Goal: Communication & Community: Answer question/provide support

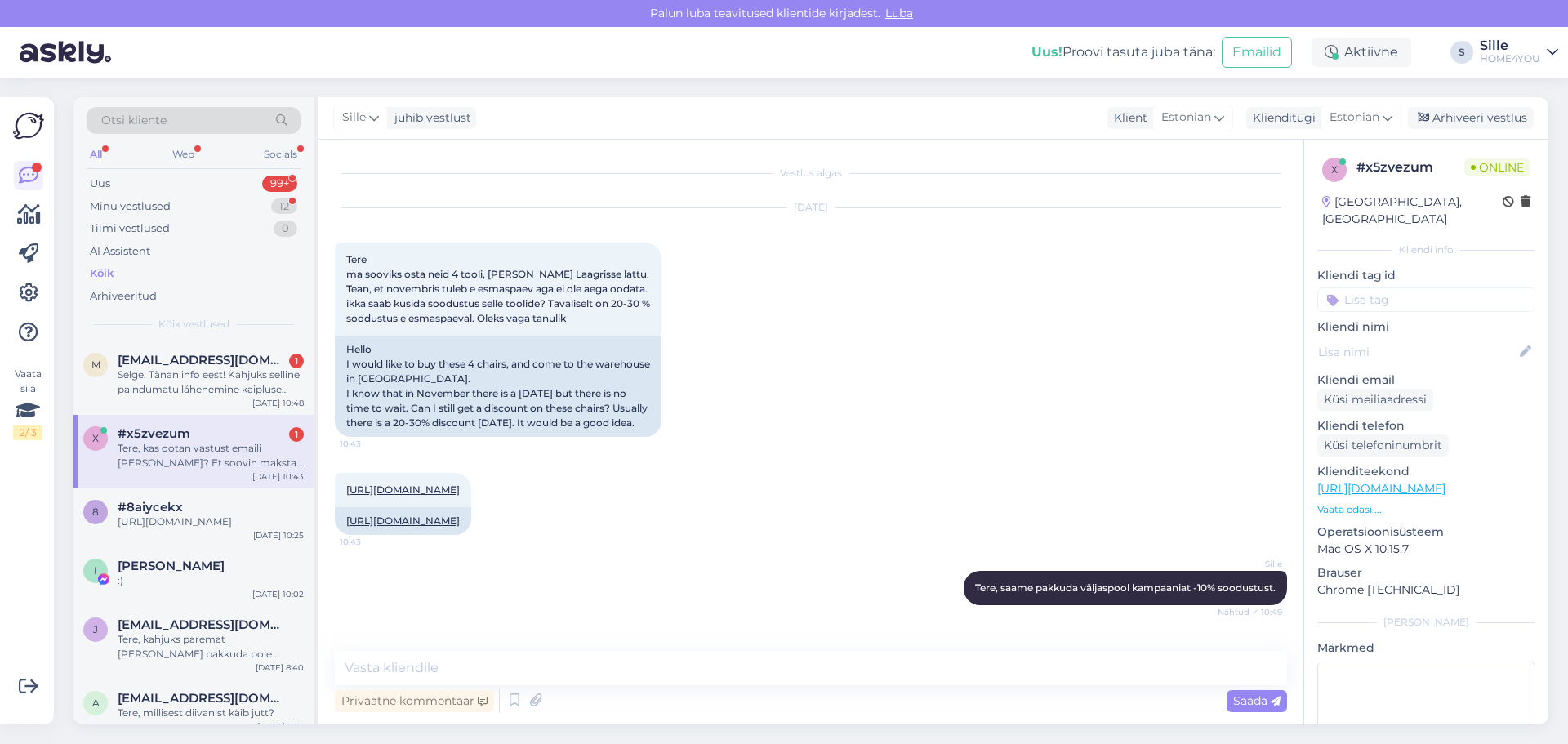
scroll to position [623, 0]
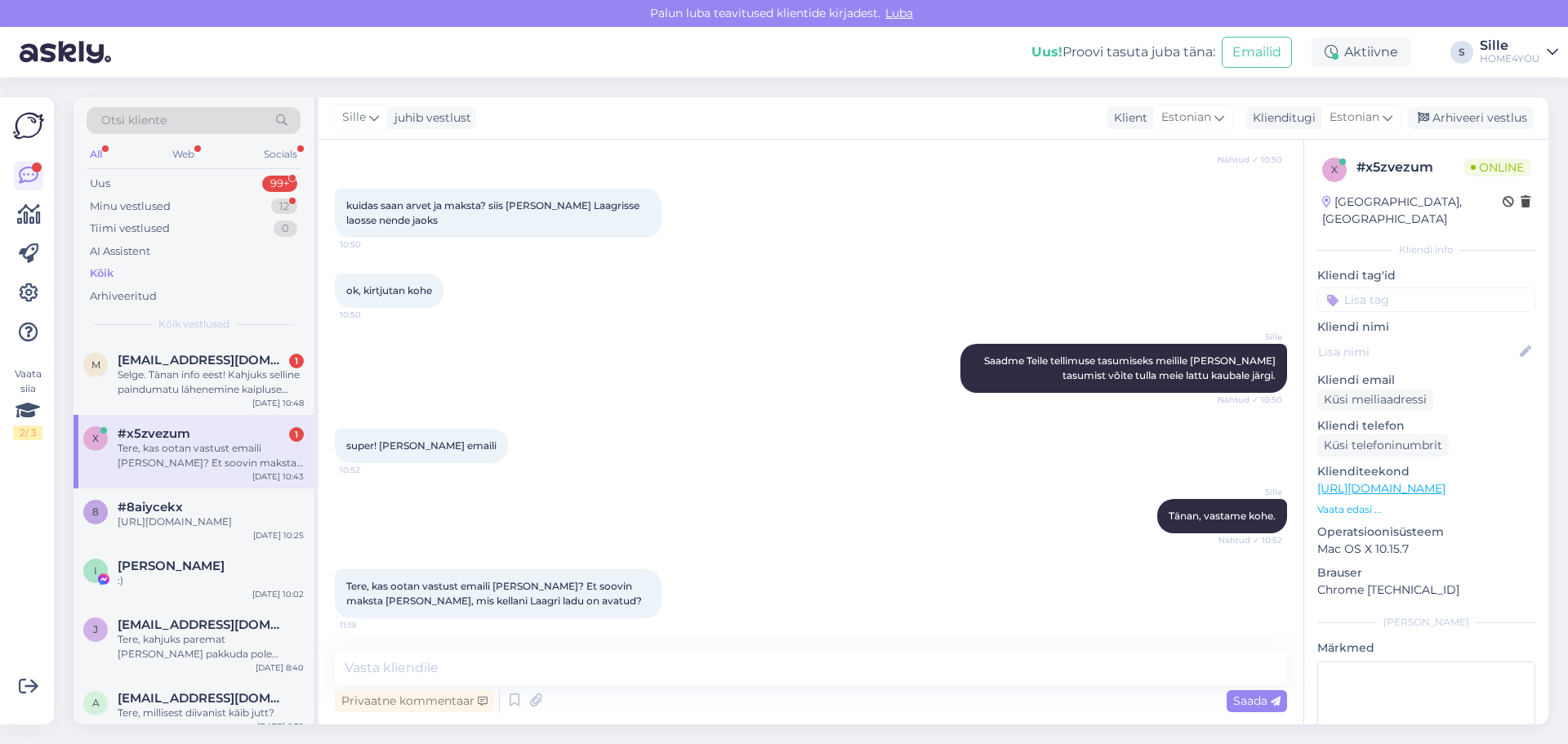
click at [252, 448] on div "Tere, kas ootan vastust emaili [PERSON_NAME]? Et soovin maksta [PERSON_NAME], m…" at bounding box center [211, 456] width 186 height 29
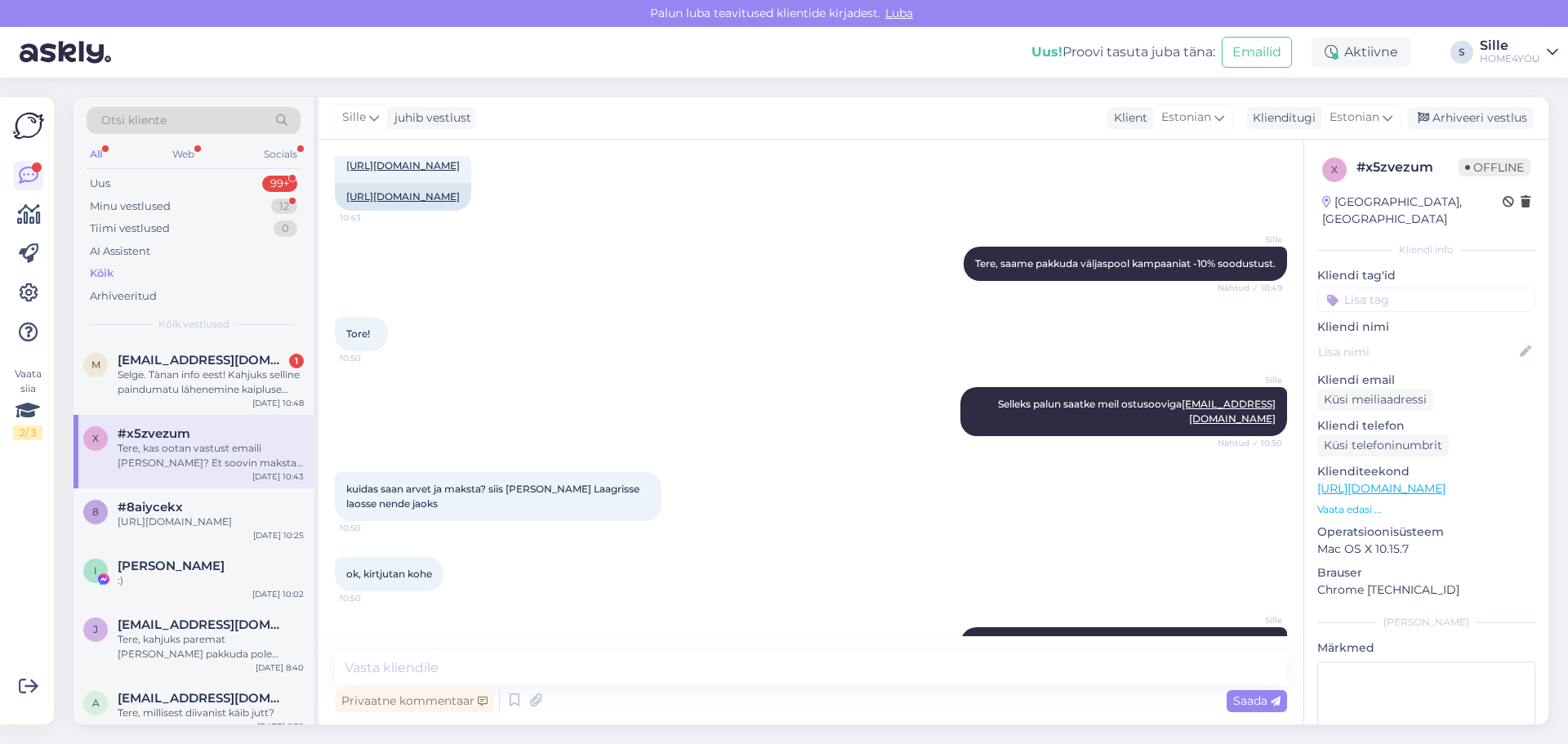
scroll to position [296, 0]
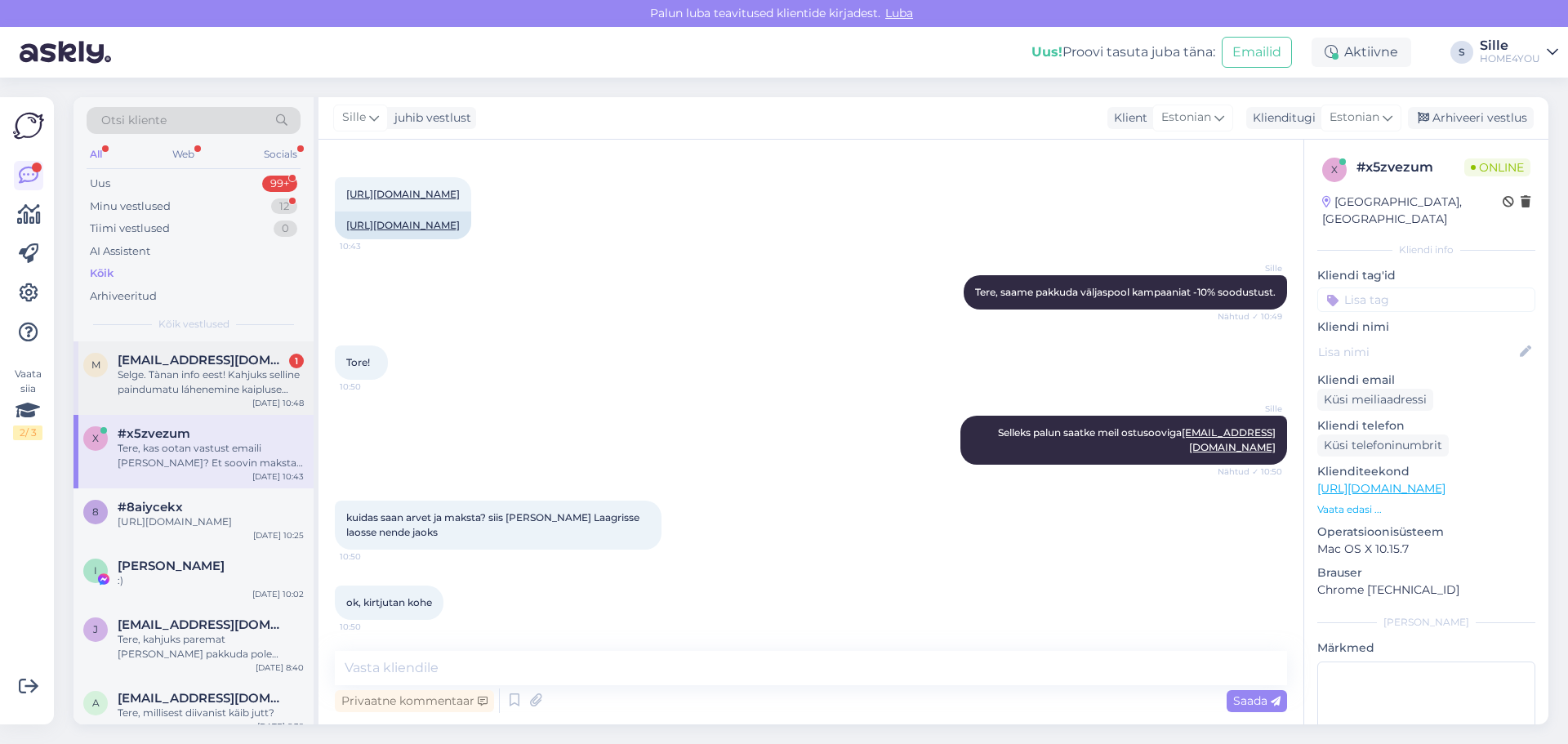
drag, startPoint x: 246, startPoint y: 377, endPoint x: 253, endPoint y: 383, distance: 9.2
click at [253, 383] on div "Selge. Tànan info eest! Kahjuks selline paindumatu láhenemine kaipluse poolt mô…" at bounding box center [211, 383] width 186 height 29
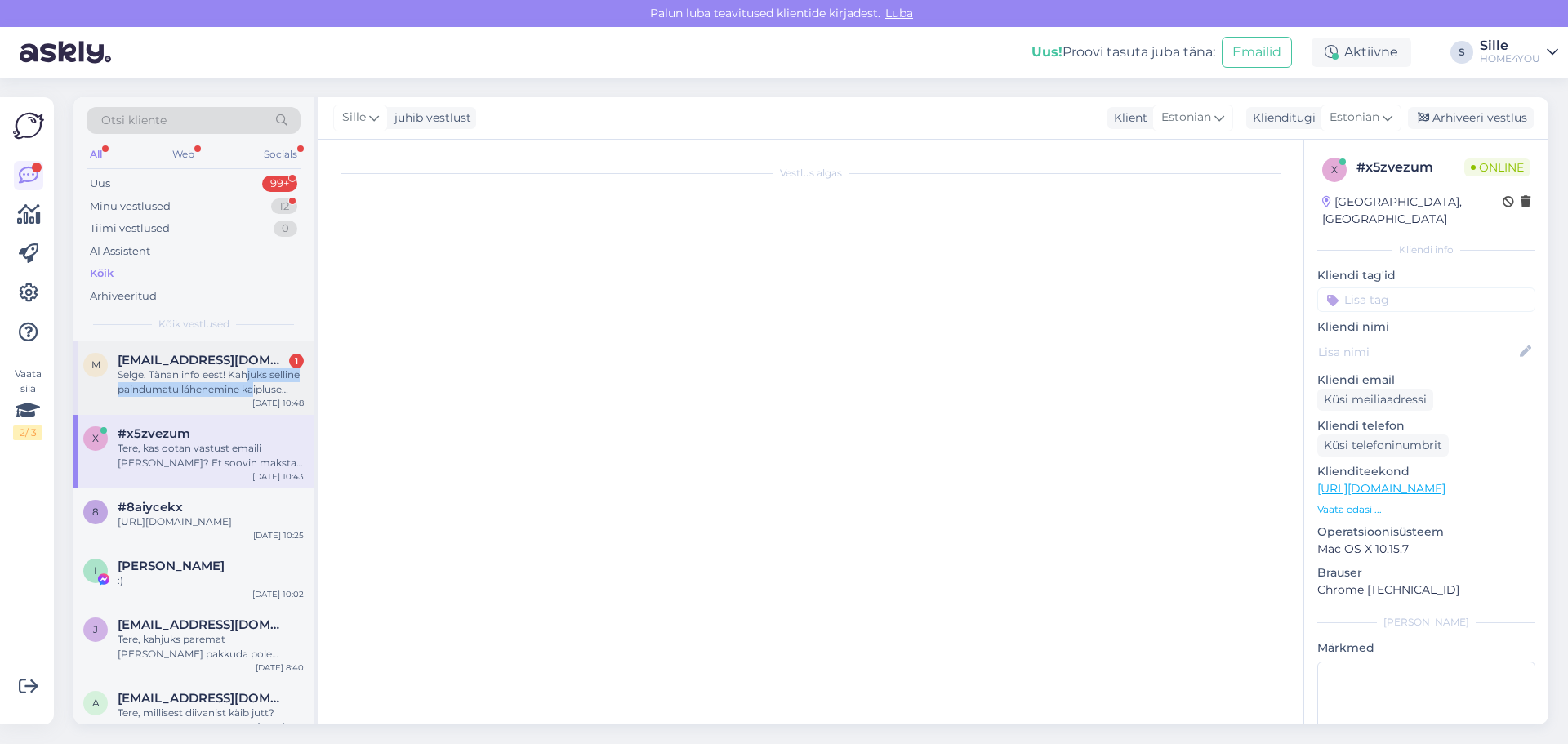
scroll to position [1105, 0]
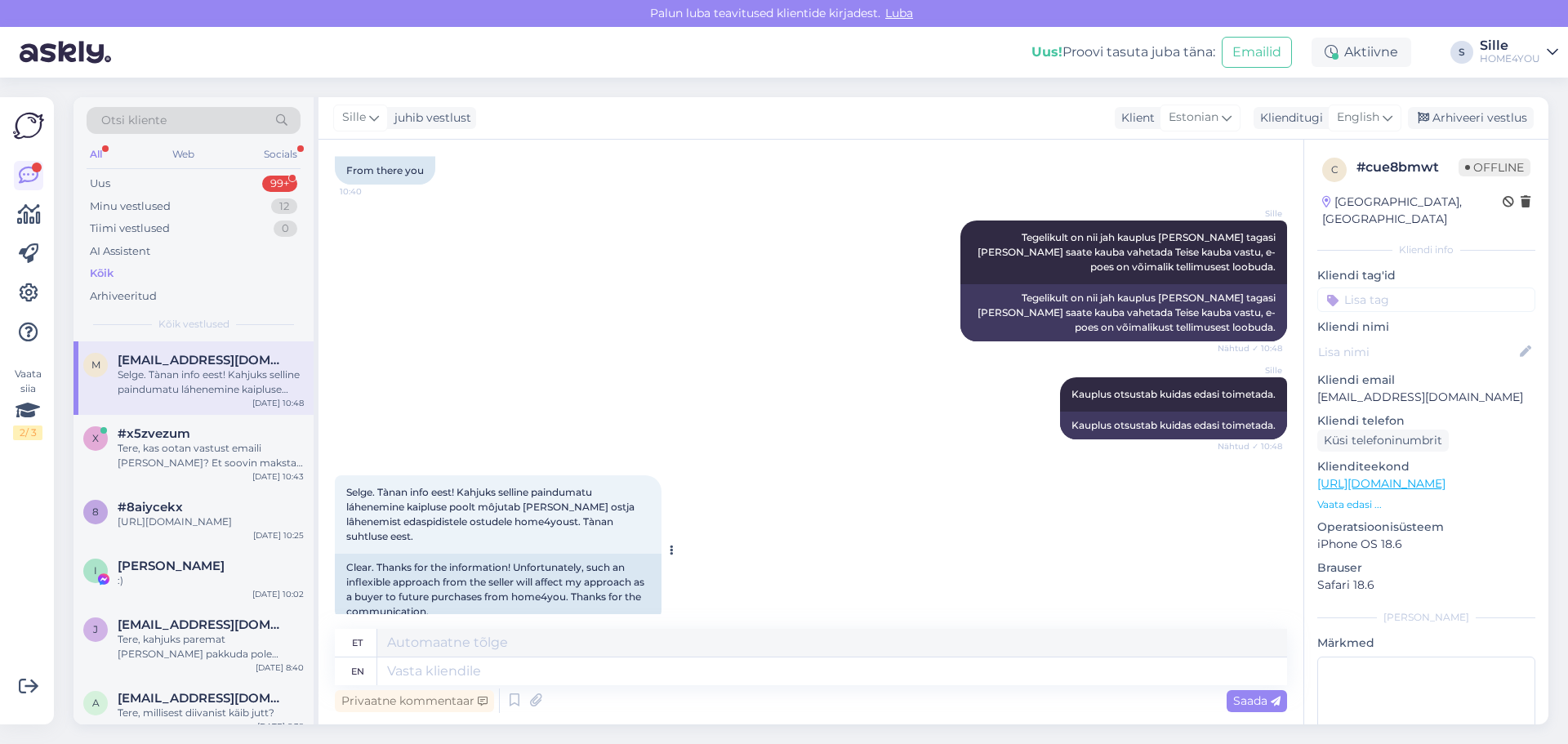
click at [594, 497] on span "Selge. Tànan info eest! Kahjuks selline paindumatu láhenemine kaipluse poolt mô…" at bounding box center [492, 514] width 291 height 57
click at [616, 665] on textarea at bounding box center [832, 672] width 910 height 28
type textarea "See"
type textarea "Vaata"
type textarea "See ei k"
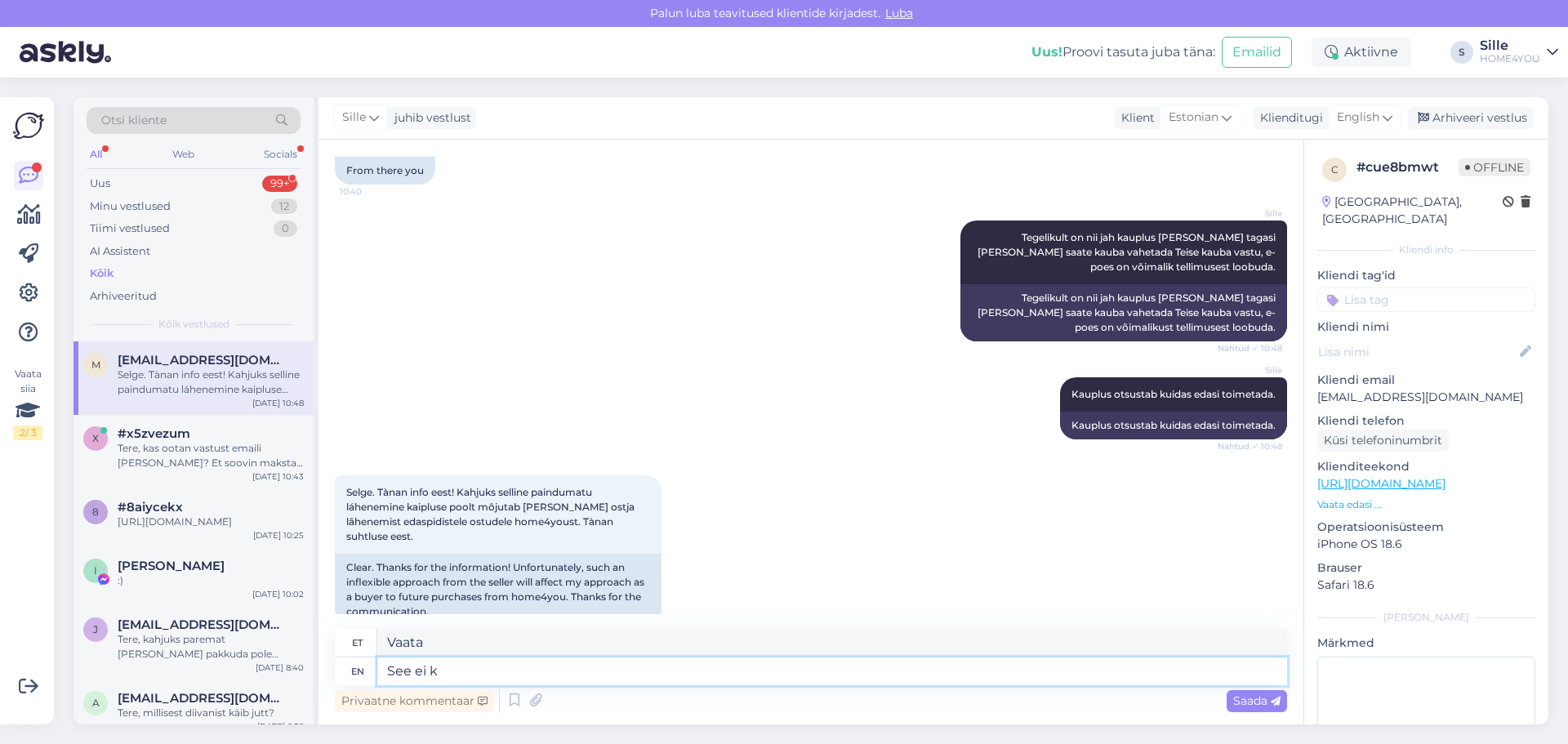
type textarea "Vaata ei"
type textarea "See ei kehti a"
type textarea "See ei kehti"
type textarea "See ei kehti ainult"
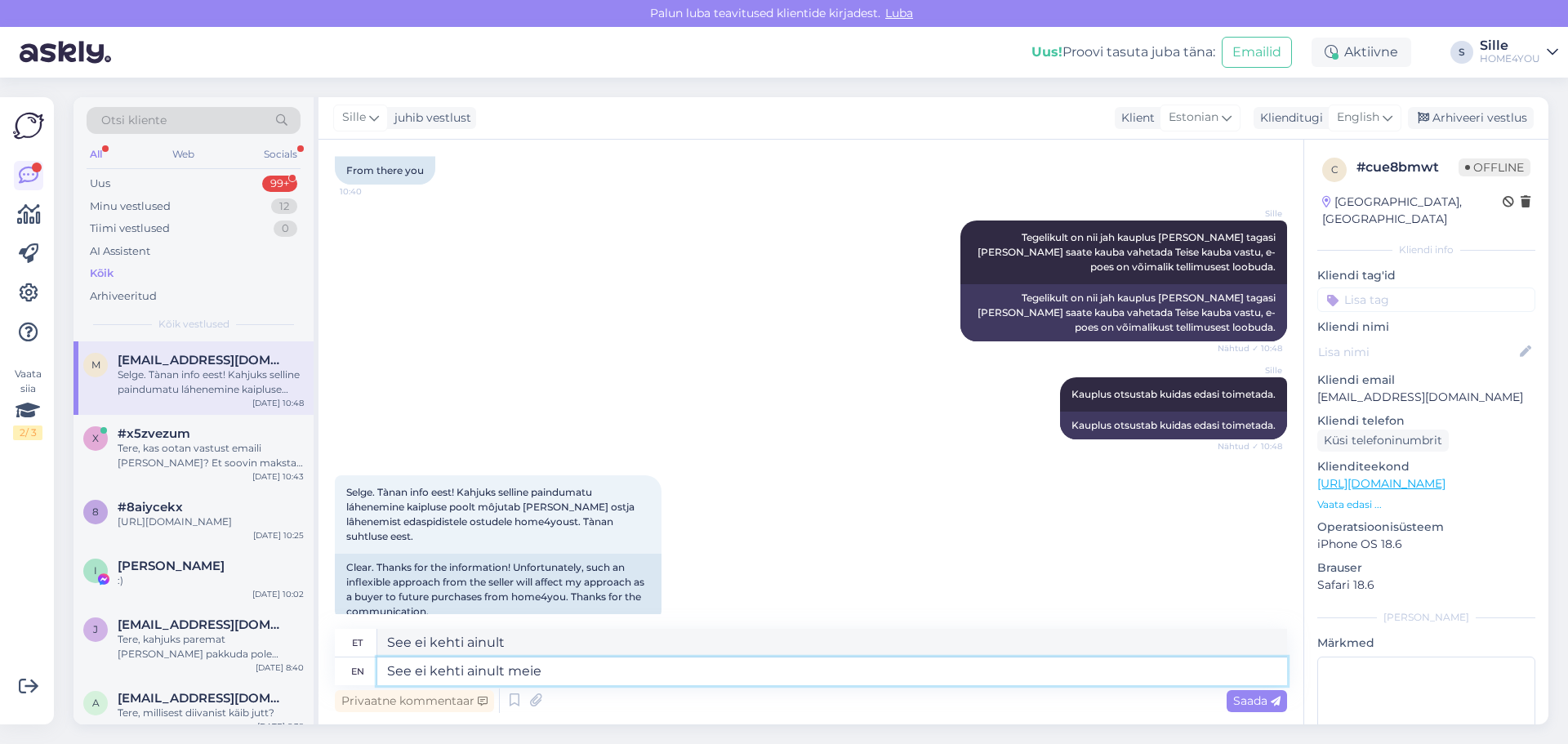
type textarea "See ei kehti ainult meie p"
type textarea "See ei kehti ainult meie kohta"
type textarea "See ei kehti ainult meie pos"
type textarea "See ei kehti ainult meie poes"
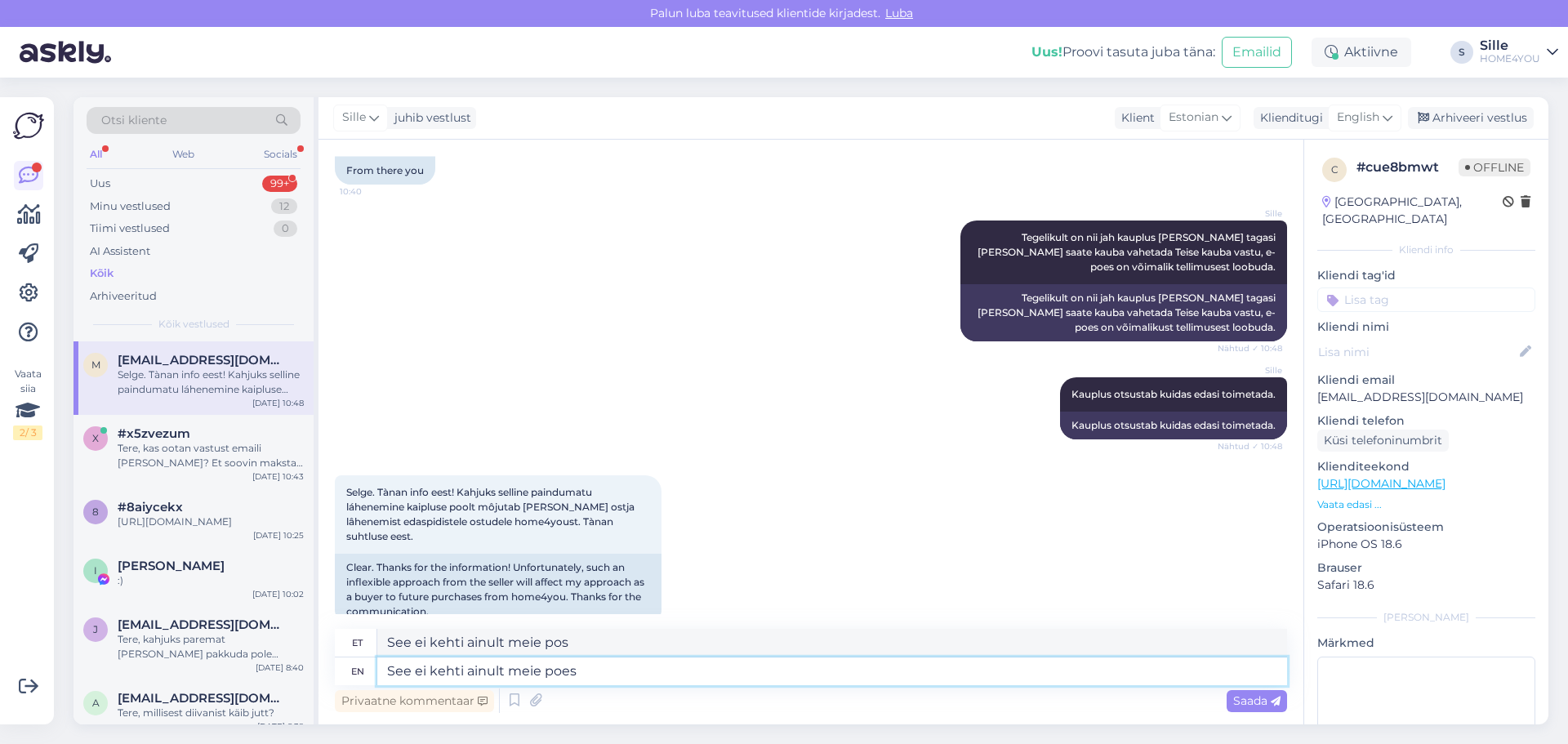
type textarea "See ei kehti ainult meie po"
type textarea "See ei kehti ainult meie poes"
type textarea "See ei kehti ainult meie poiste kohta"
type textarea "See ei kehti ainult"
type textarea "See ei kehti ainult meie kohta"
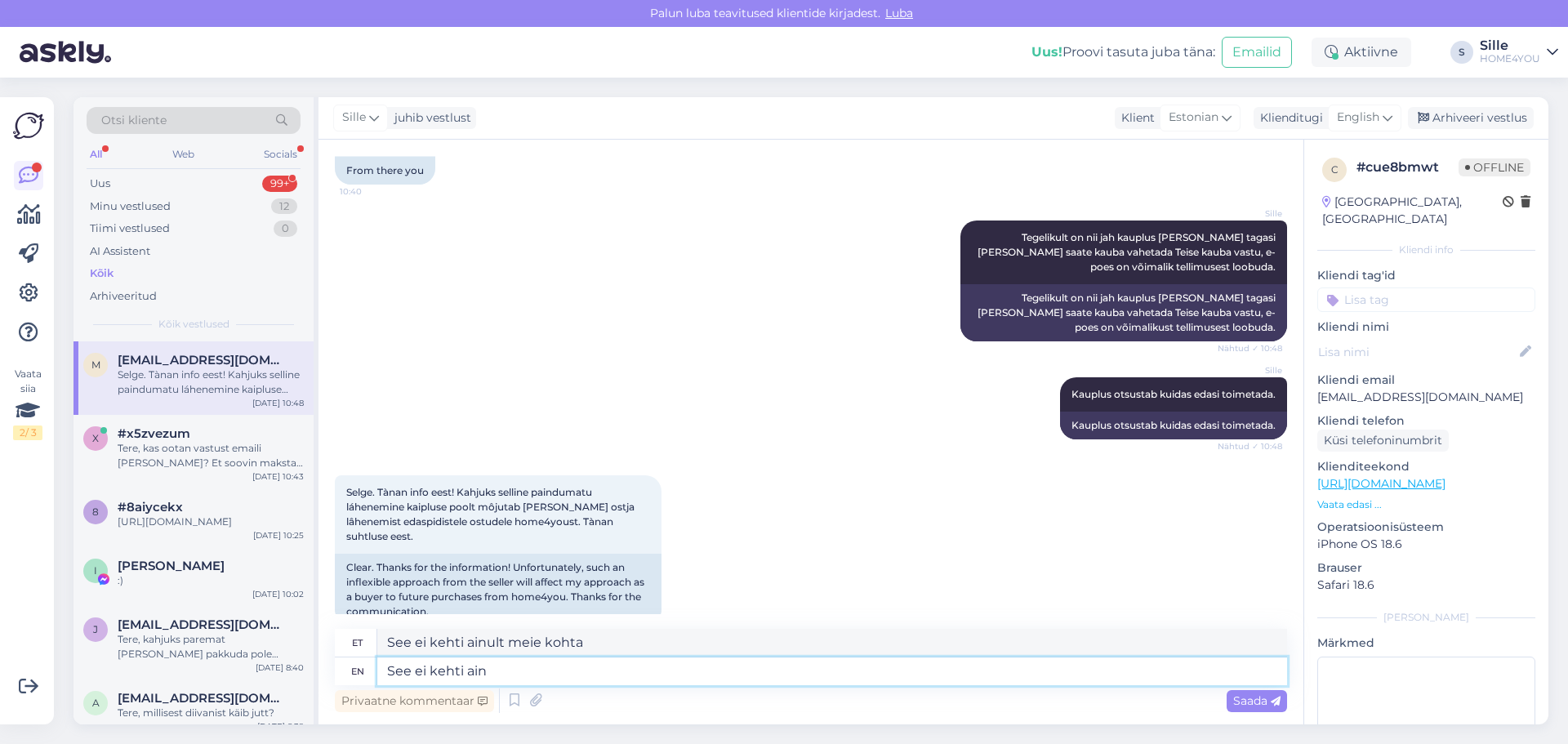
type textarea "See ei kehti ai"
type textarea "See ei kehti ainult"
type textarea "See ei k"
type textarea "See ei kehti"
type textarea "S"
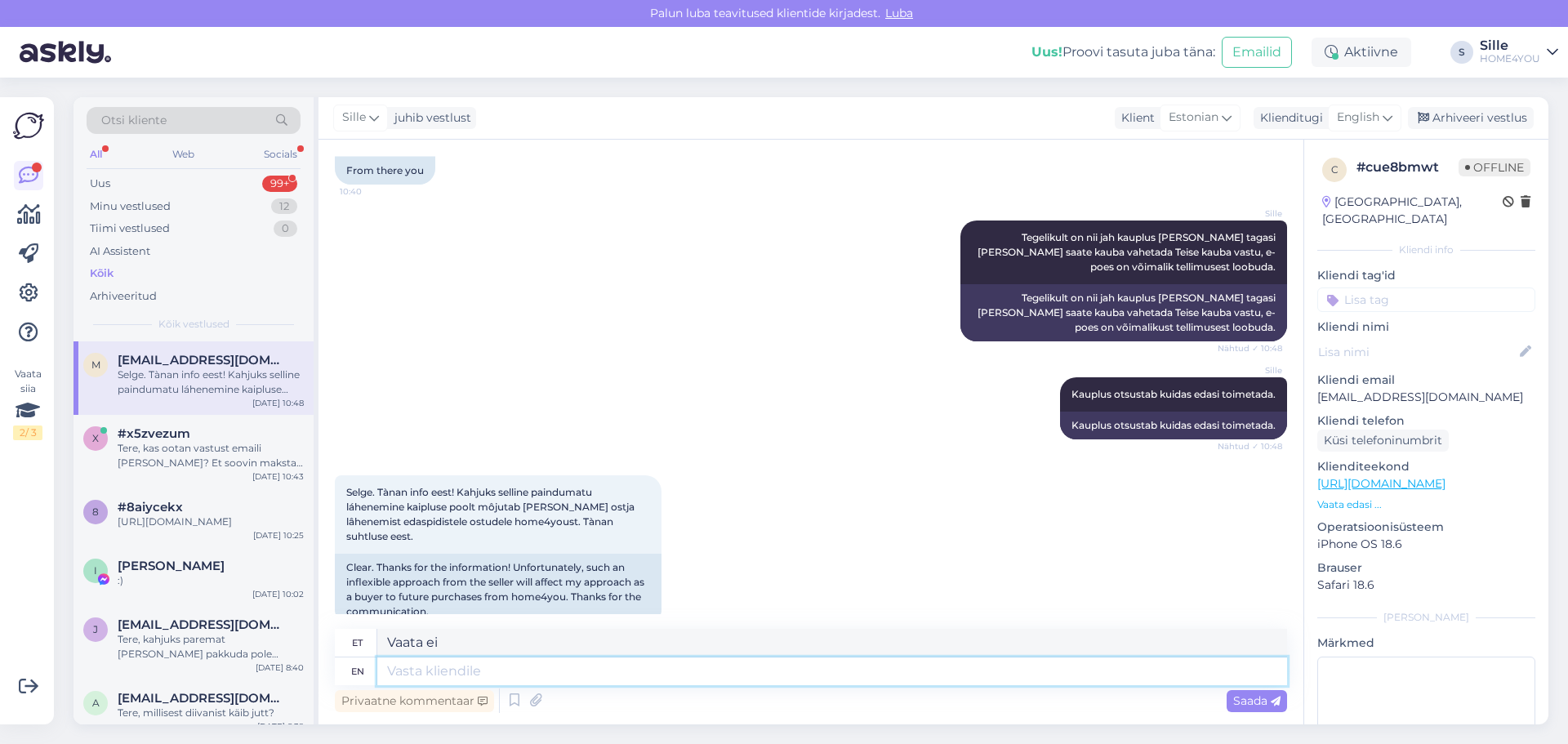
type textarea "Vaata"
type textarea "Selline k"
type textarea "Selline"
type textarea "Selline käitumine"
type textarea "Selline käimine"
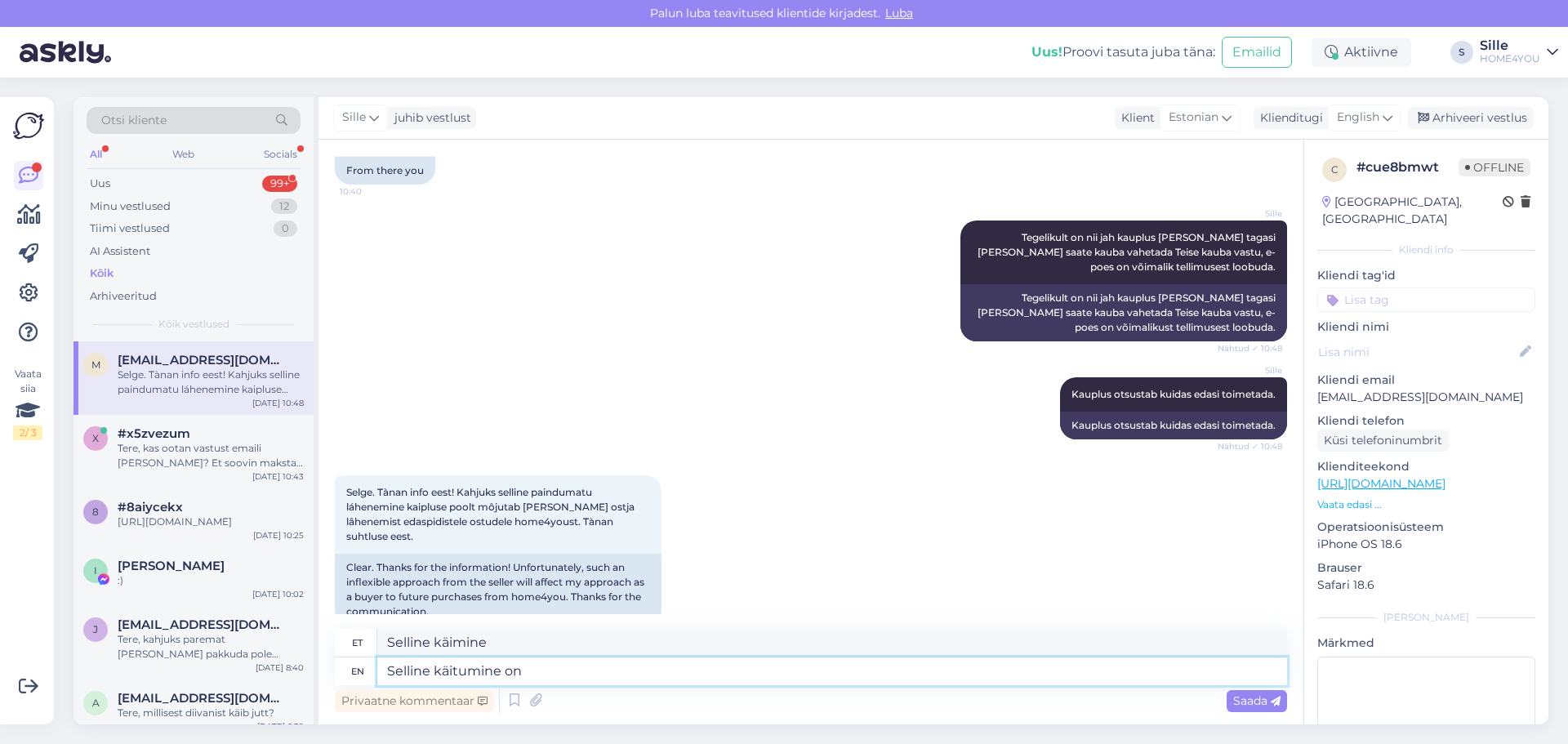
type textarea "Selline käitumine on k"
type textarea "Selline käimine on"
type textarea "Selline käitumine on kõigis"
type textarea "Selline käimine on kõik"
type textarea "Selline käitumine on kõigis jaekettides"
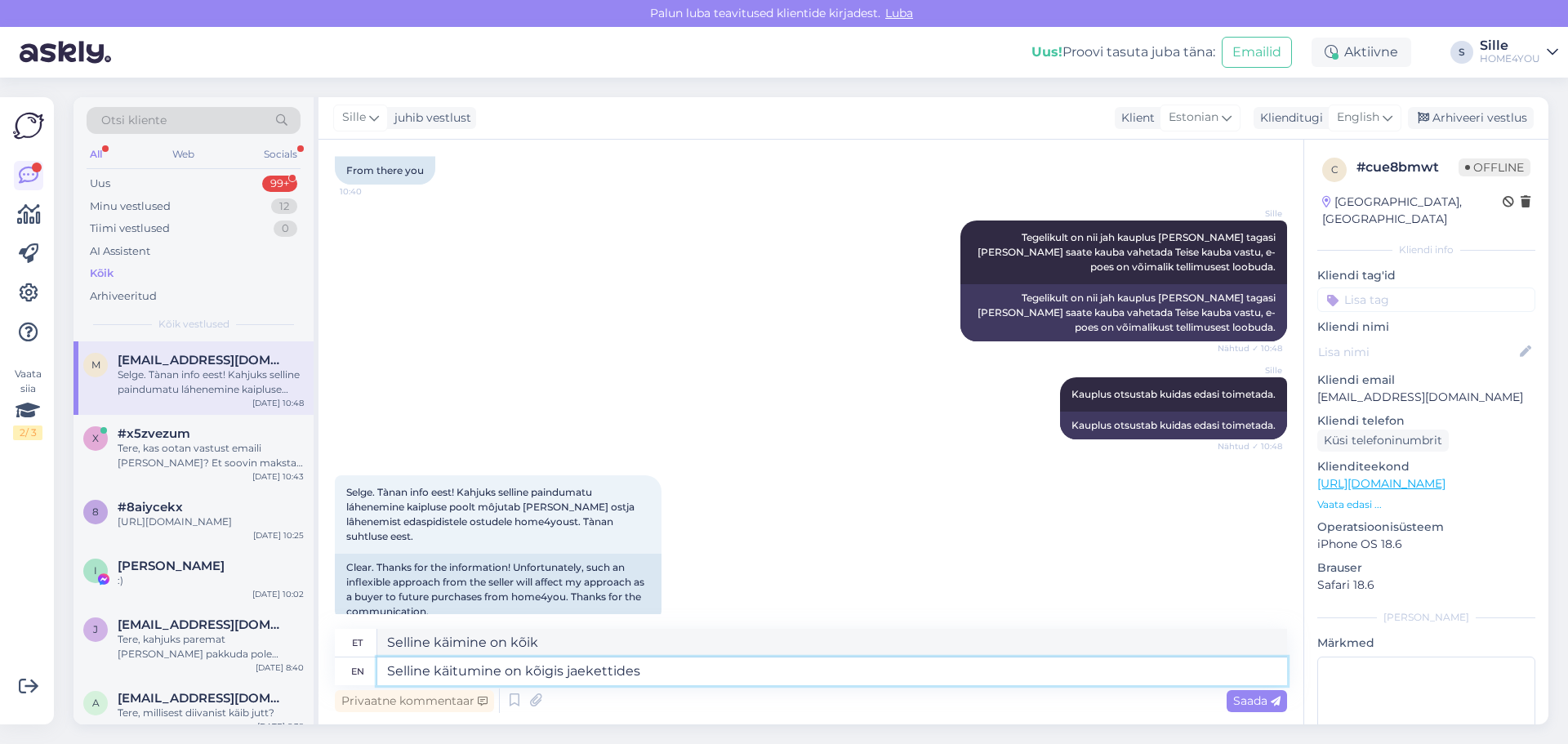
type textarea "Selline käitumine on kõigis jaekettides"
type textarea "Selline käitumine on kõigis jaekettides."
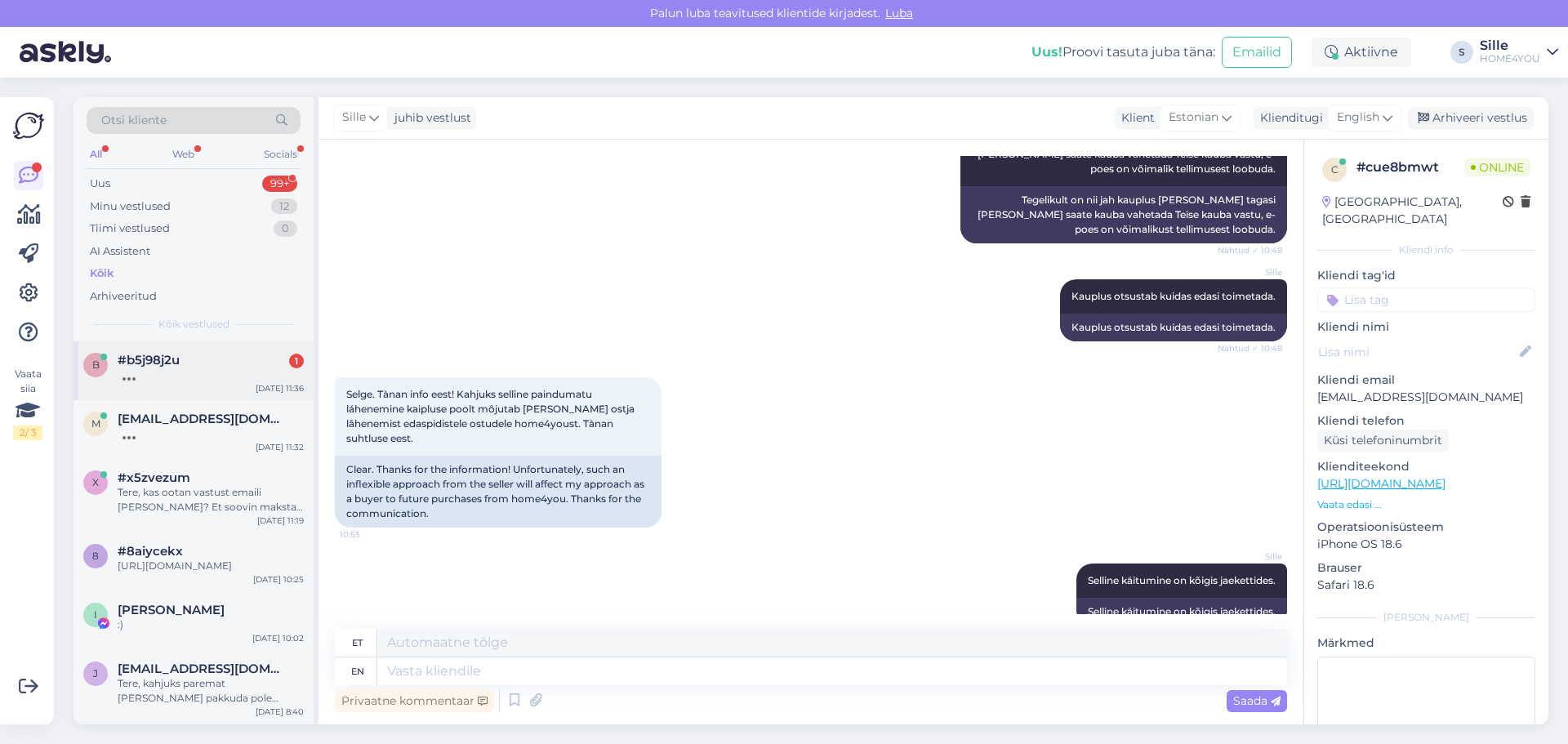
click at [137, 379] on div at bounding box center [211, 375] width 186 height 15
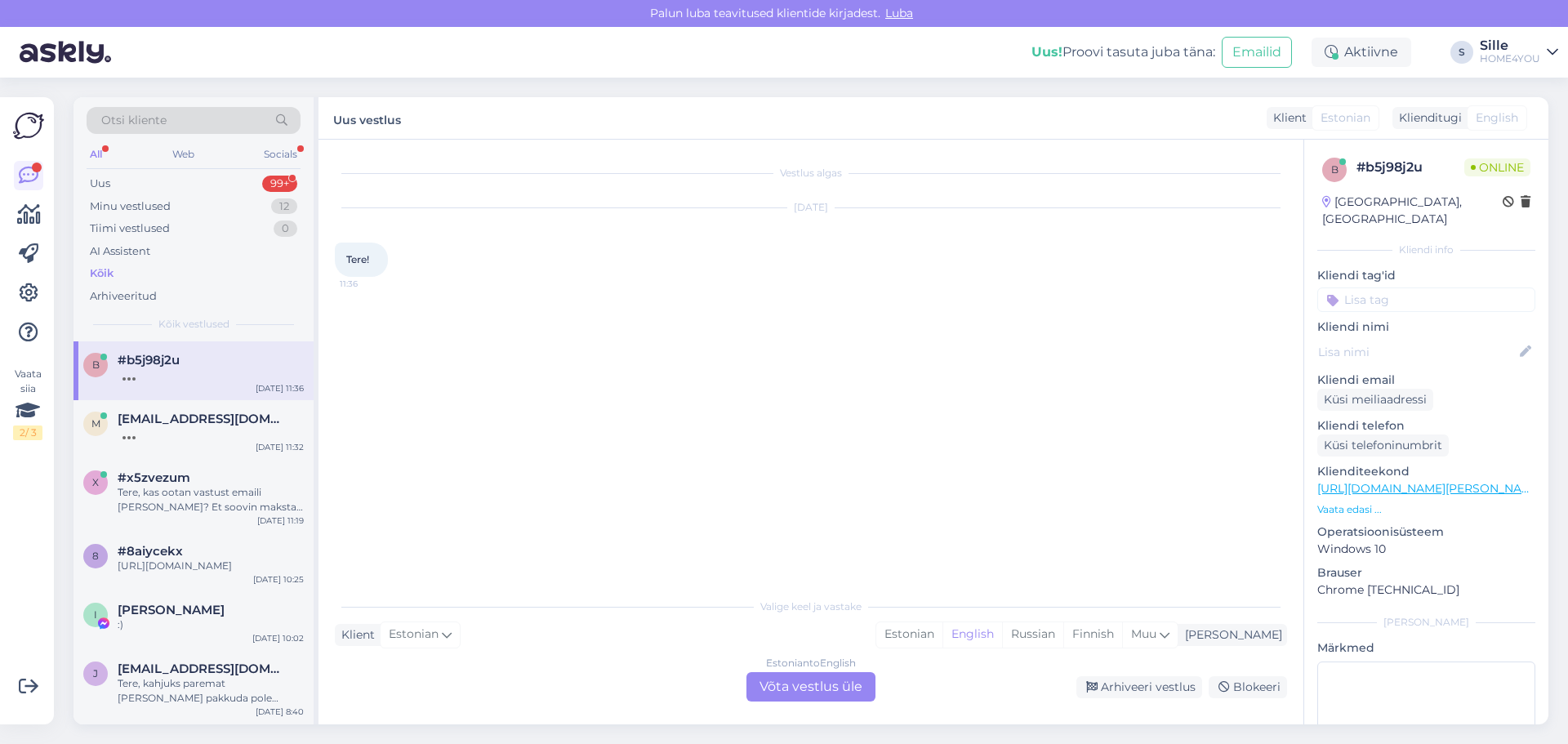
click at [845, 687] on div "Estonian to English Võta vestlus üle" at bounding box center [811, 687] width 129 height 29
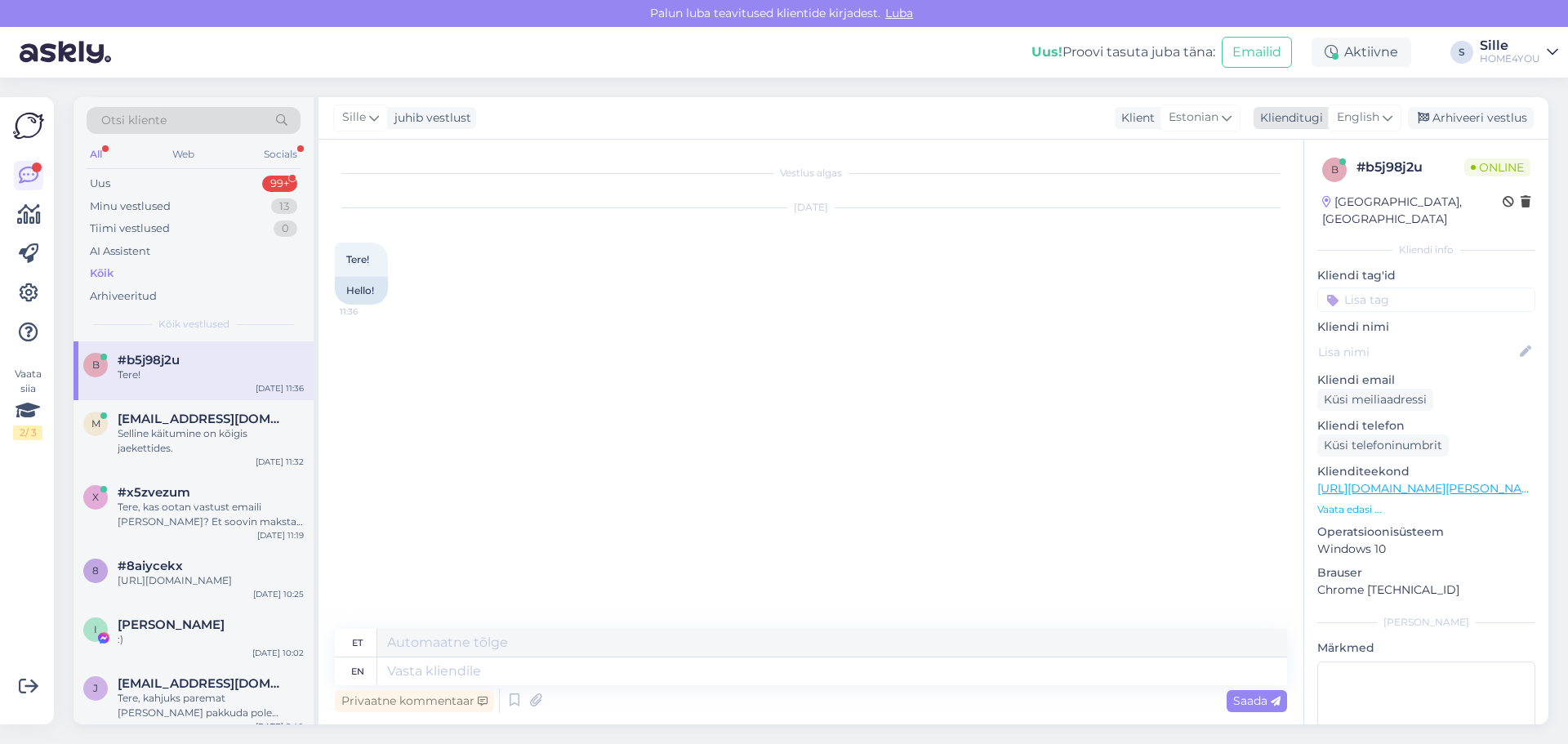
click at [1341, 116] on span "English" at bounding box center [1358, 118] width 43 height 18
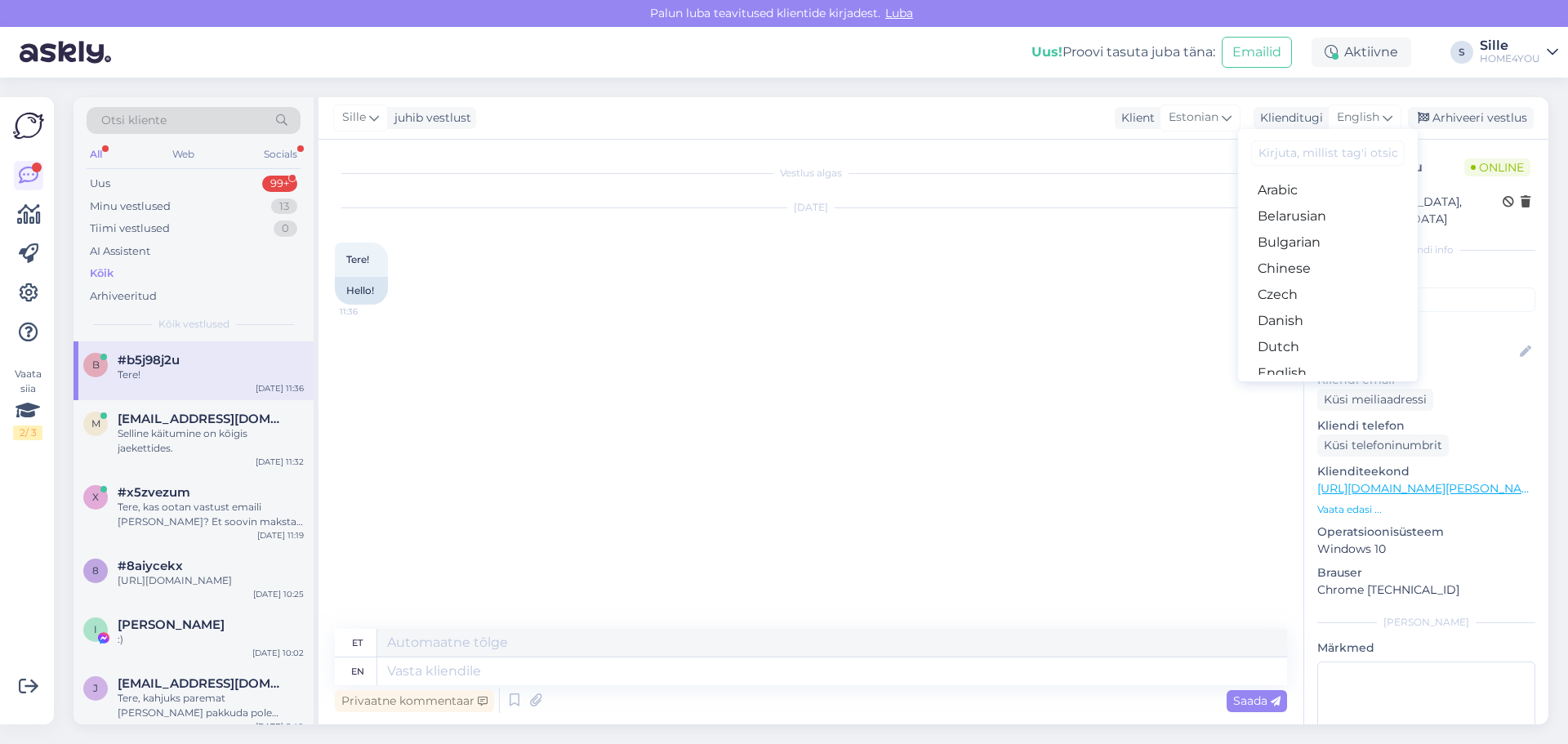
click at [1281, 387] on link "Estonian" at bounding box center [1327, 400] width 179 height 26
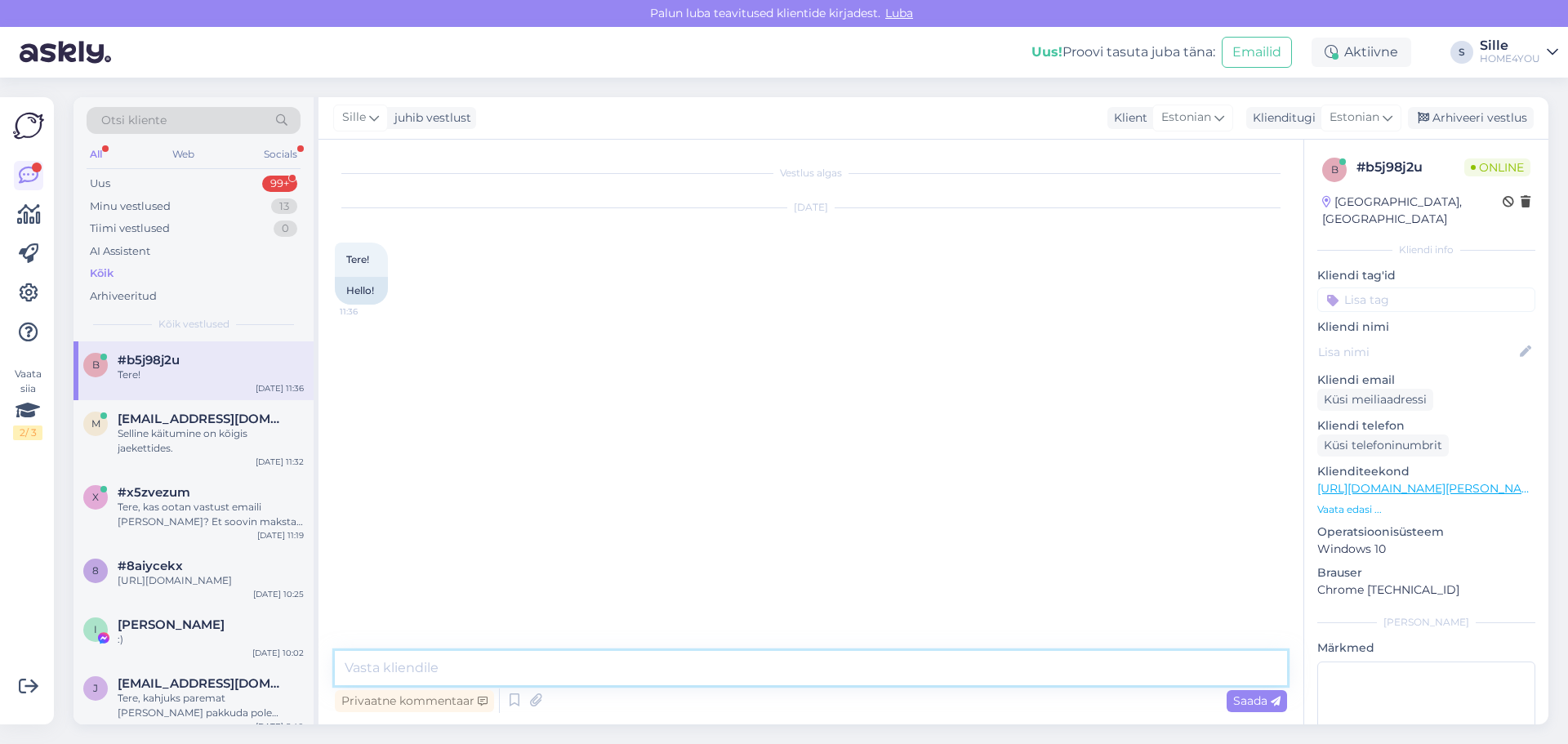
click at [645, 674] on textarea at bounding box center [811, 669] width 953 height 34
type textarea "Tere"
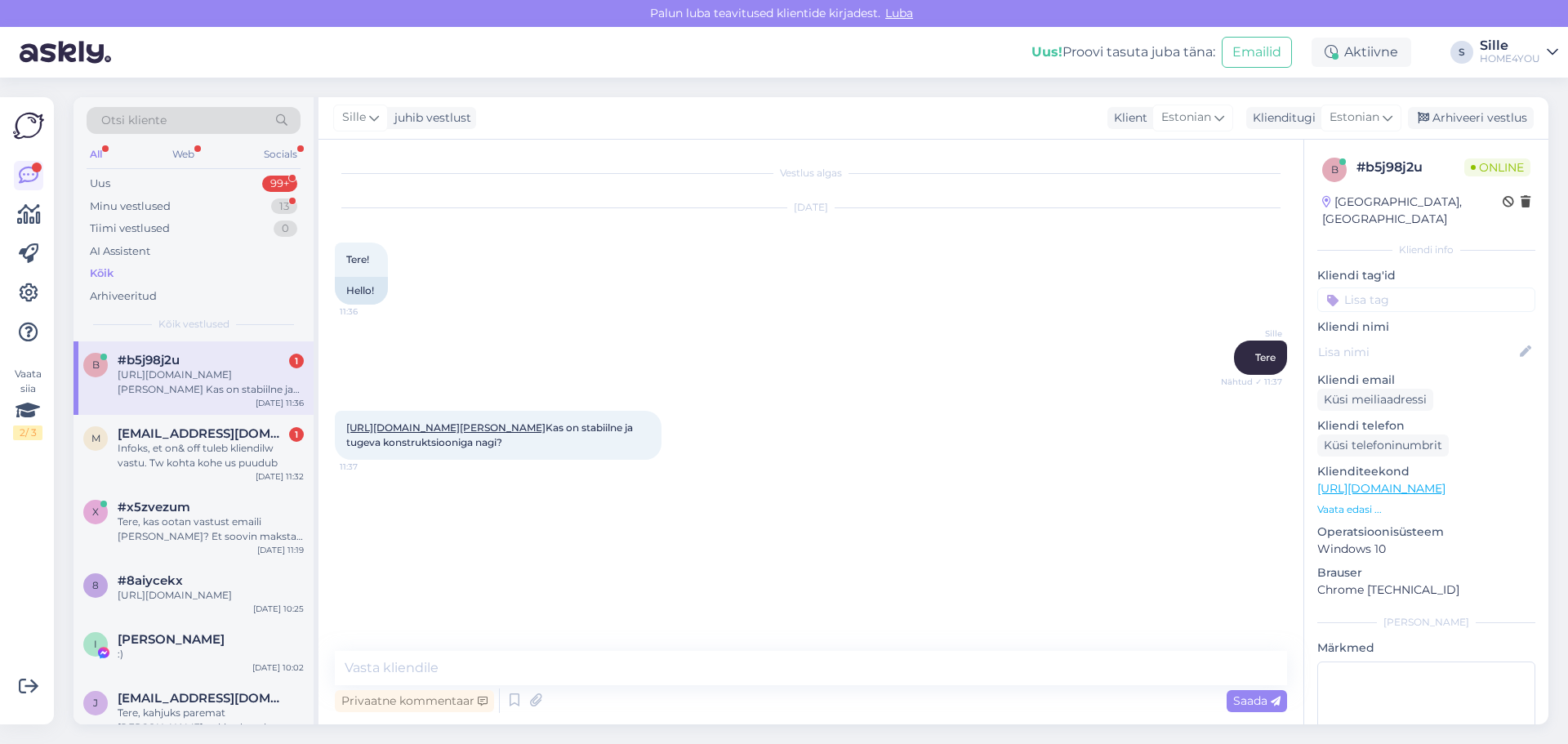
click at [101, 267] on div "Kõik" at bounding box center [102, 274] width 24 height 16
click at [236, 450] on div "Infoks, et on& off tuleb kliendilw vastu. Tw kohta kohe us puudub" at bounding box center [211, 456] width 186 height 29
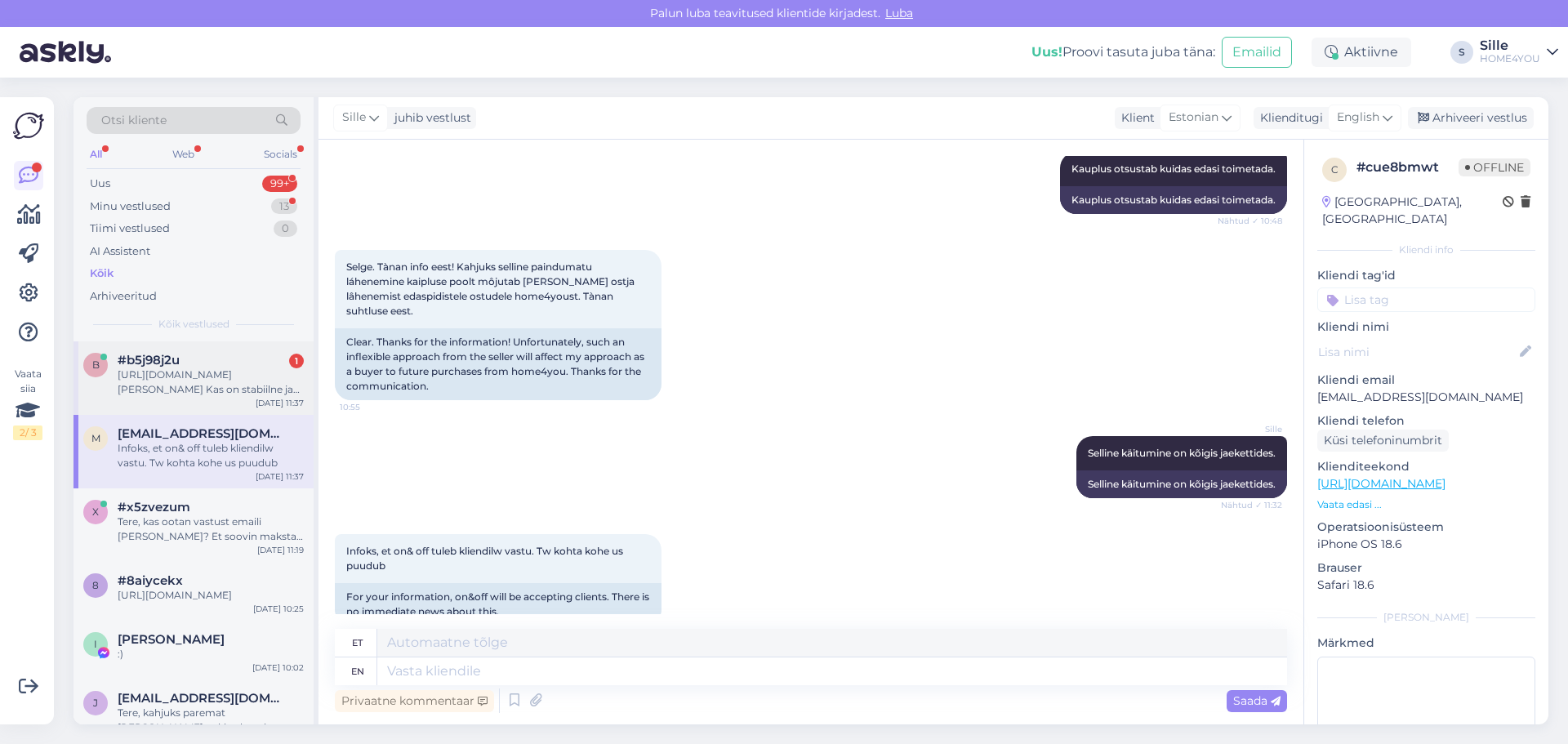
click at [242, 374] on div "[URL][DOMAIN_NAME][PERSON_NAME] Kas on stabiilne ja tugeva konstruktsiooniga na…" at bounding box center [211, 383] width 186 height 29
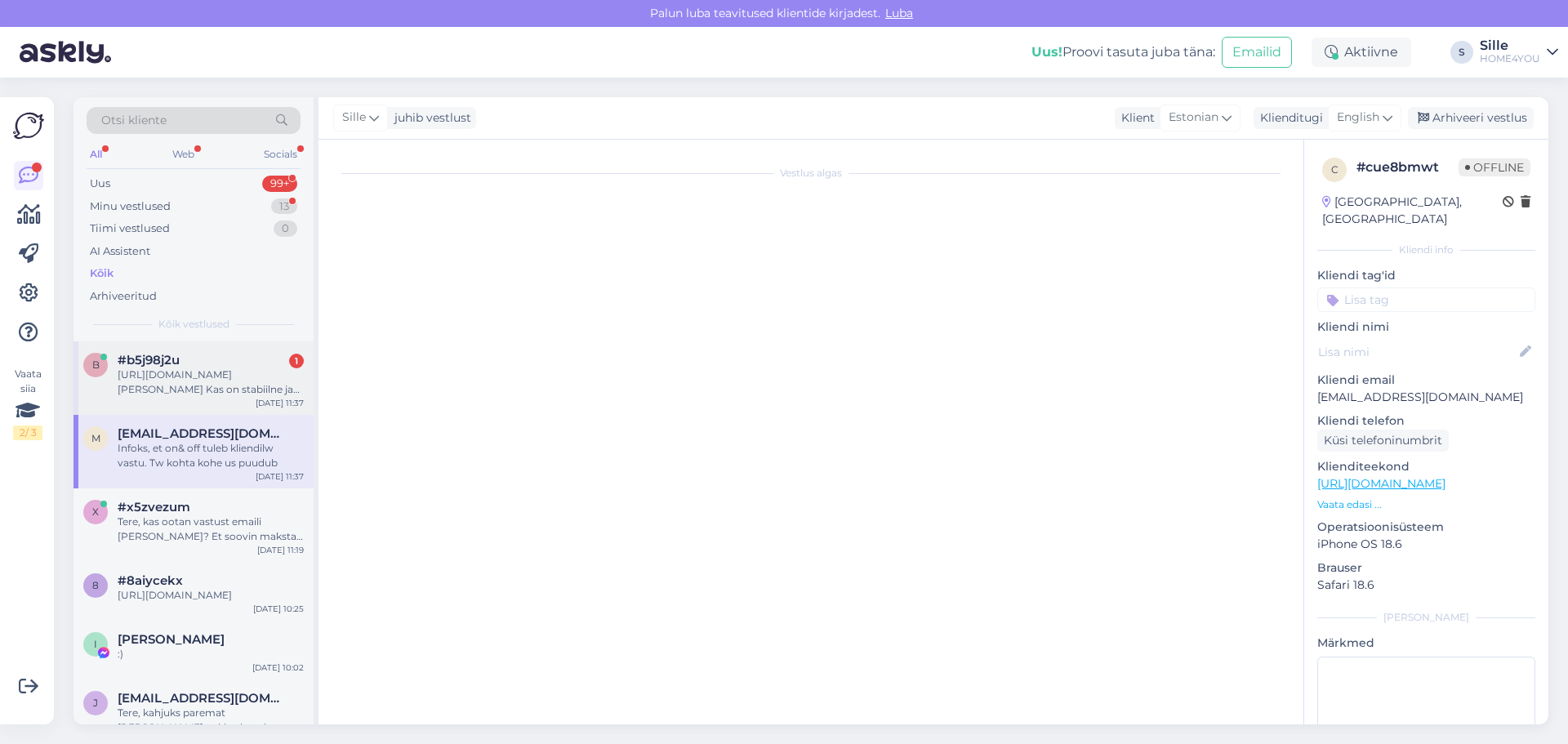
scroll to position [0, 0]
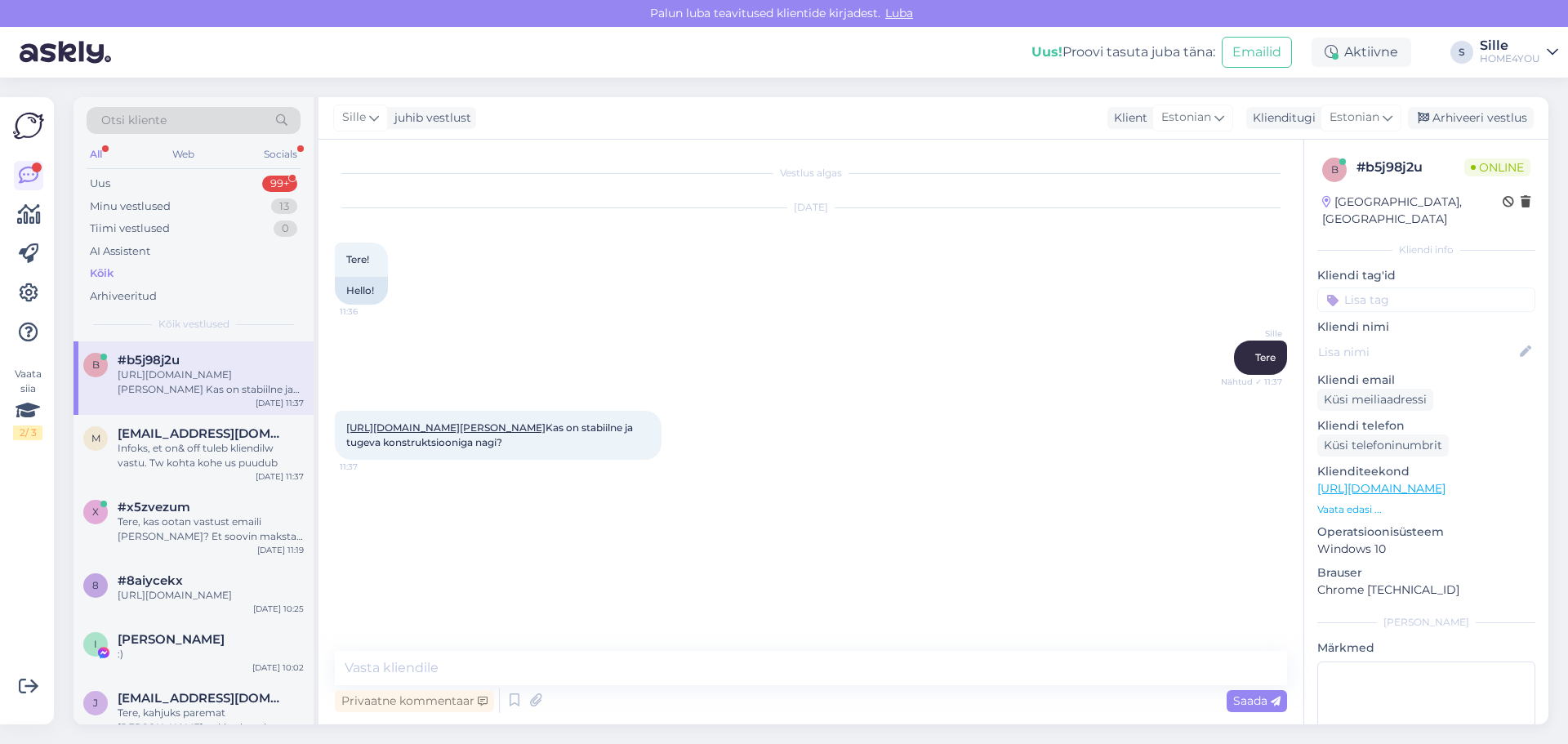
click at [433, 427] on link "[URL][DOMAIN_NAME][PERSON_NAME]" at bounding box center [446, 427] width 199 height 12
click at [489, 680] on textarea at bounding box center [811, 669] width 953 height 34
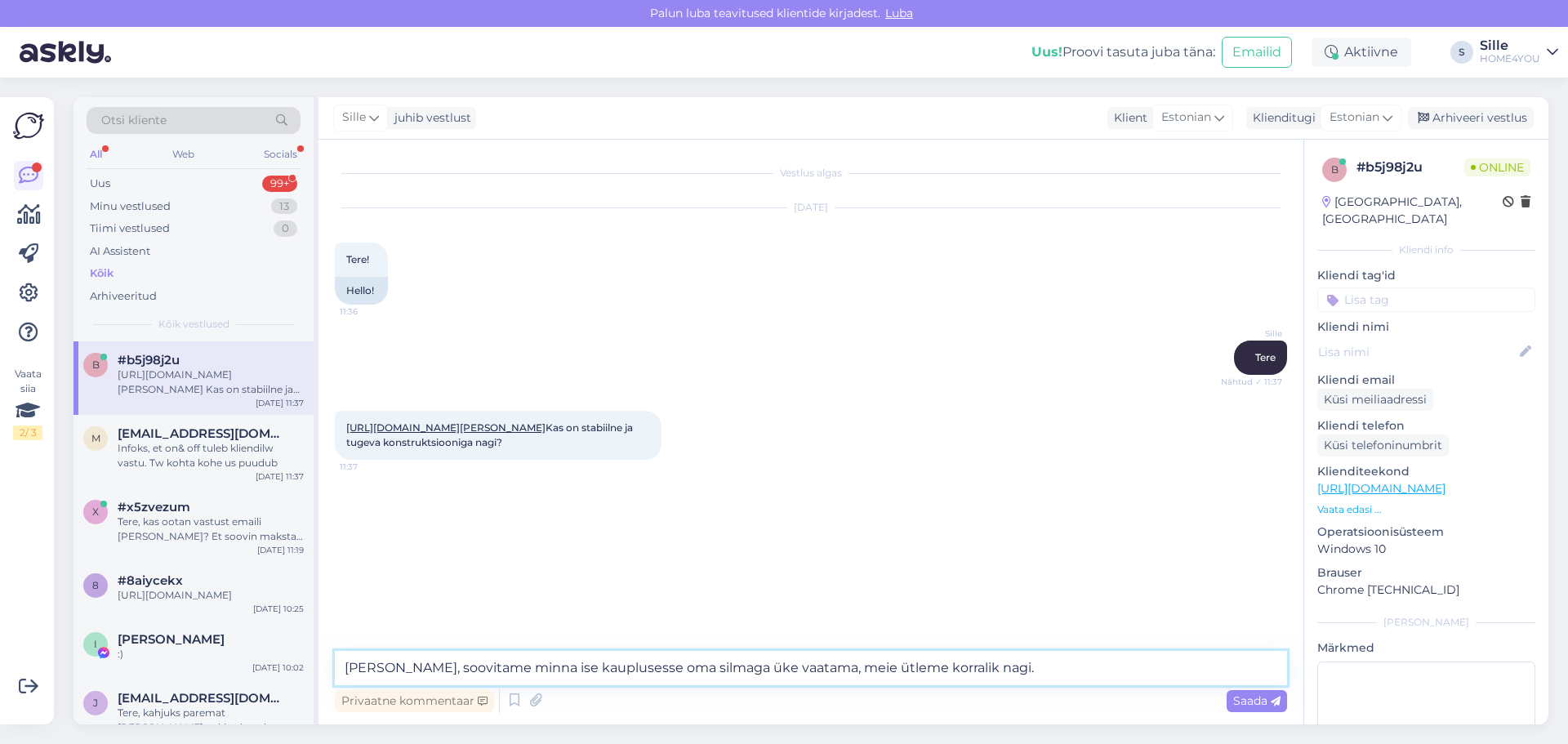
click at [709, 665] on textarea "[PERSON_NAME], soovitame minna ise kauplusesse oma silmaga üke vaatama, meie üt…" at bounding box center [811, 669] width 953 height 34
click at [705, 665] on textarea "[PERSON_NAME], soovitame minna ise kauplusesse oma silmaga üke vaatama, meie üt…" at bounding box center [811, 669] width 953 height 34
click at [986, 681] on textarea "[PERSON_NAME], soovitame minna ise kauplusesse oma silmaga üle vaatama, meie üt…" at bounding box center [811, 669] width 953 height 34
click at [1015, 673] on textarea "[PERSON_NAME], soovitame minna ise kauplusesse oma silmaga üle vaatama, meie üt…" at bounding box center [811, 669] width 953 height 34
type textarea "[PERSON_NAME], soovitame minna ise kauplusesse oma silmaga üle vaatama, meie üt…"
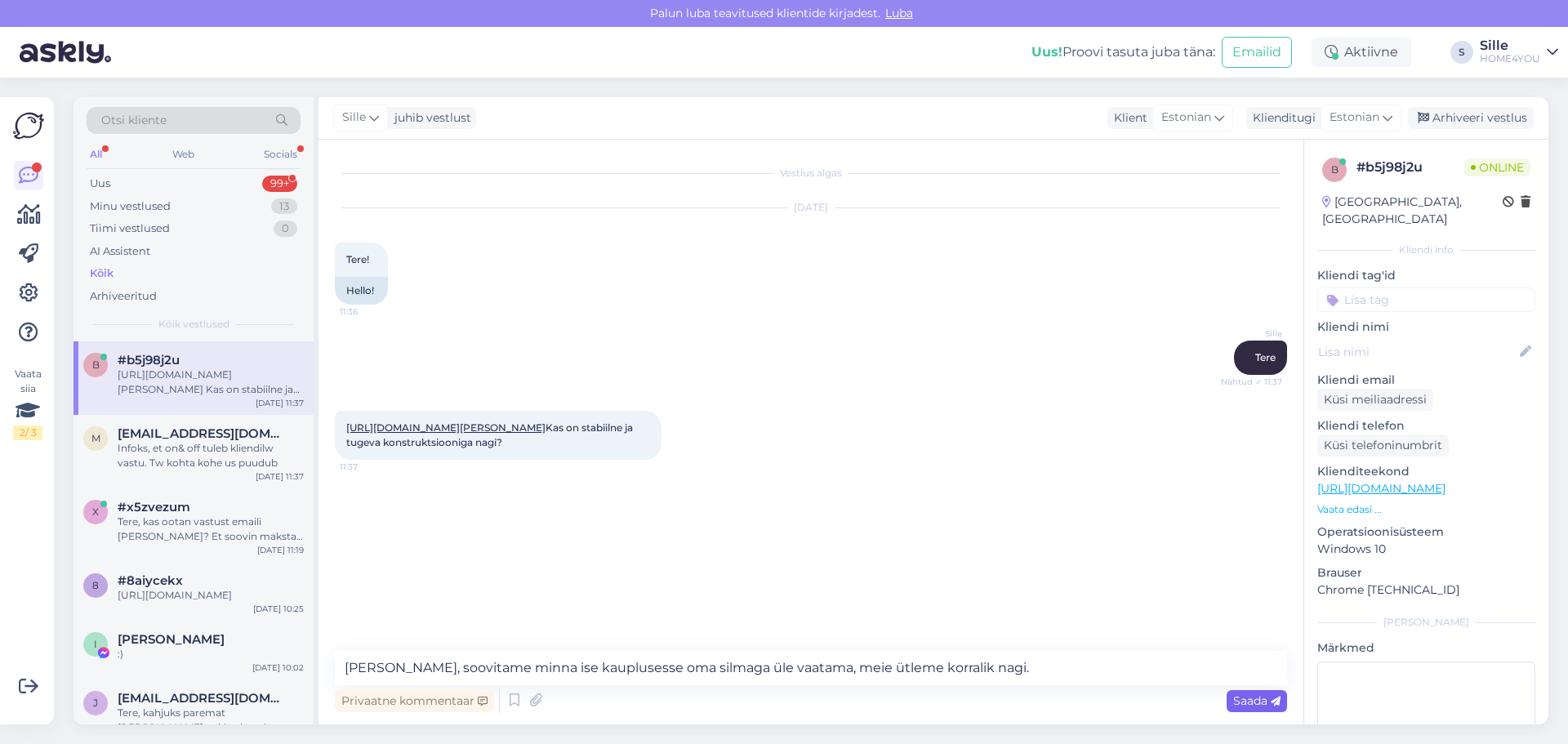
click at [1246, 696] on span "Saada" at bounding box center [1257, 701] width 48 height 15
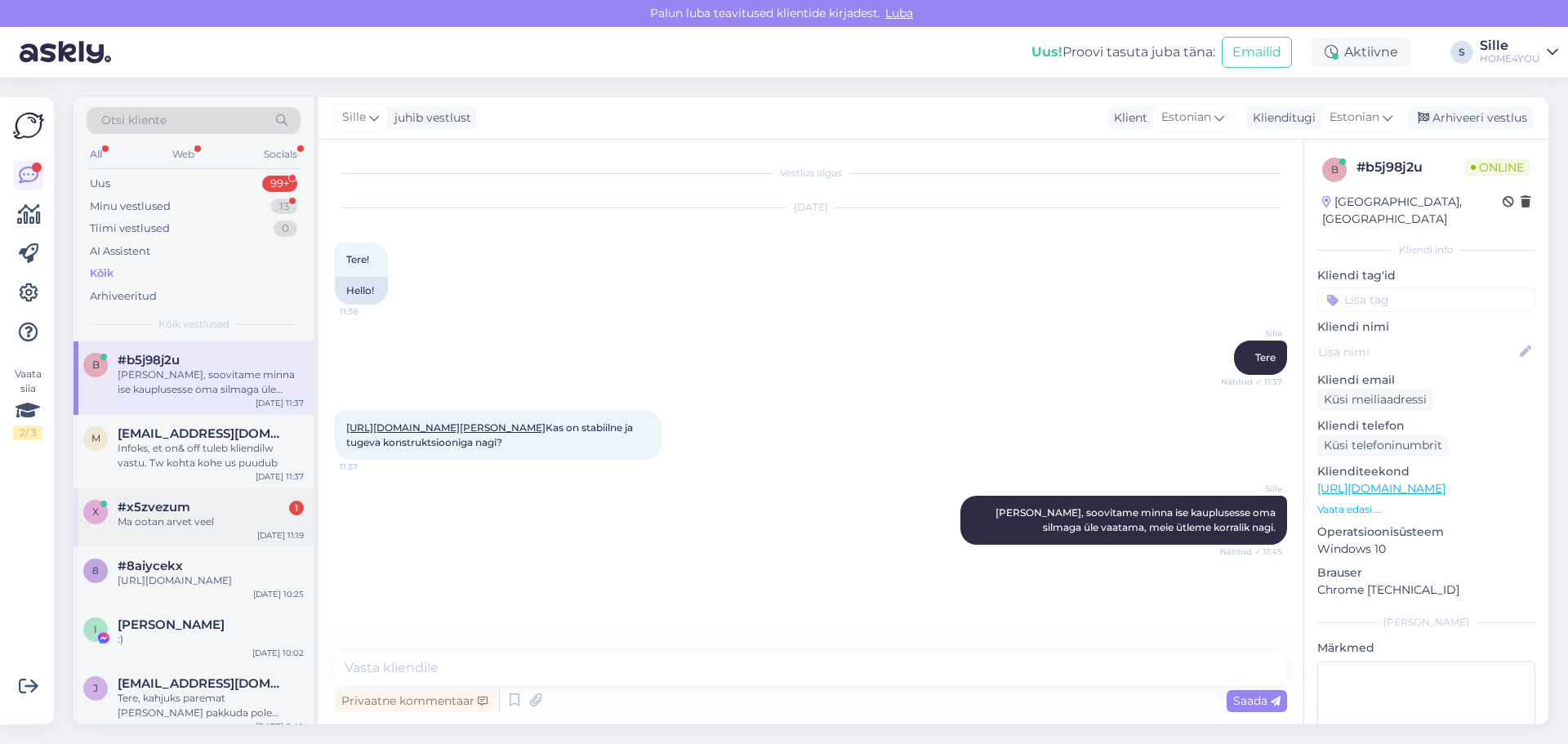
click at [247, 518] on div "Ma ootan arvet veel" at bounding box center [211, 522] width 186 height 15
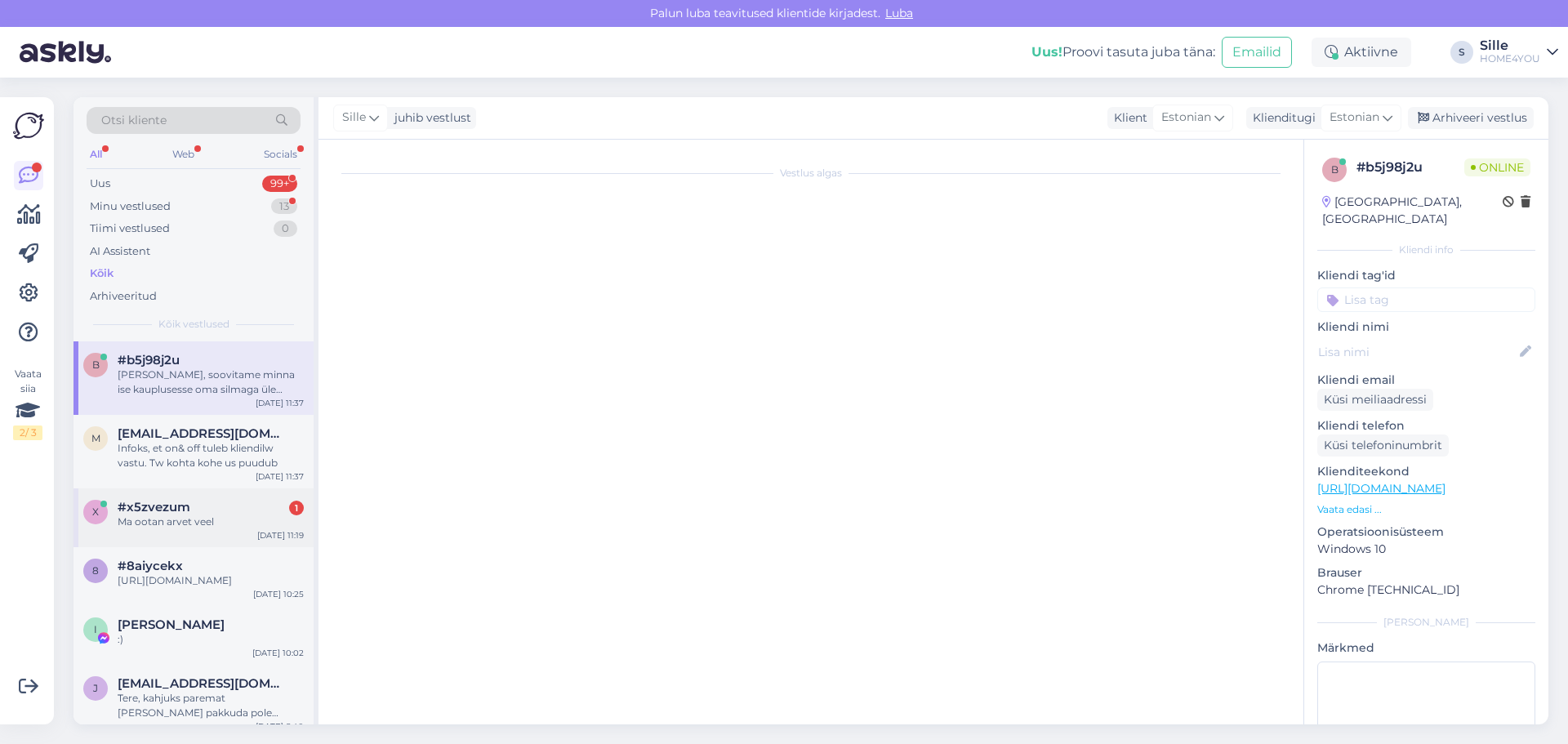
scroll to position [692, 0]
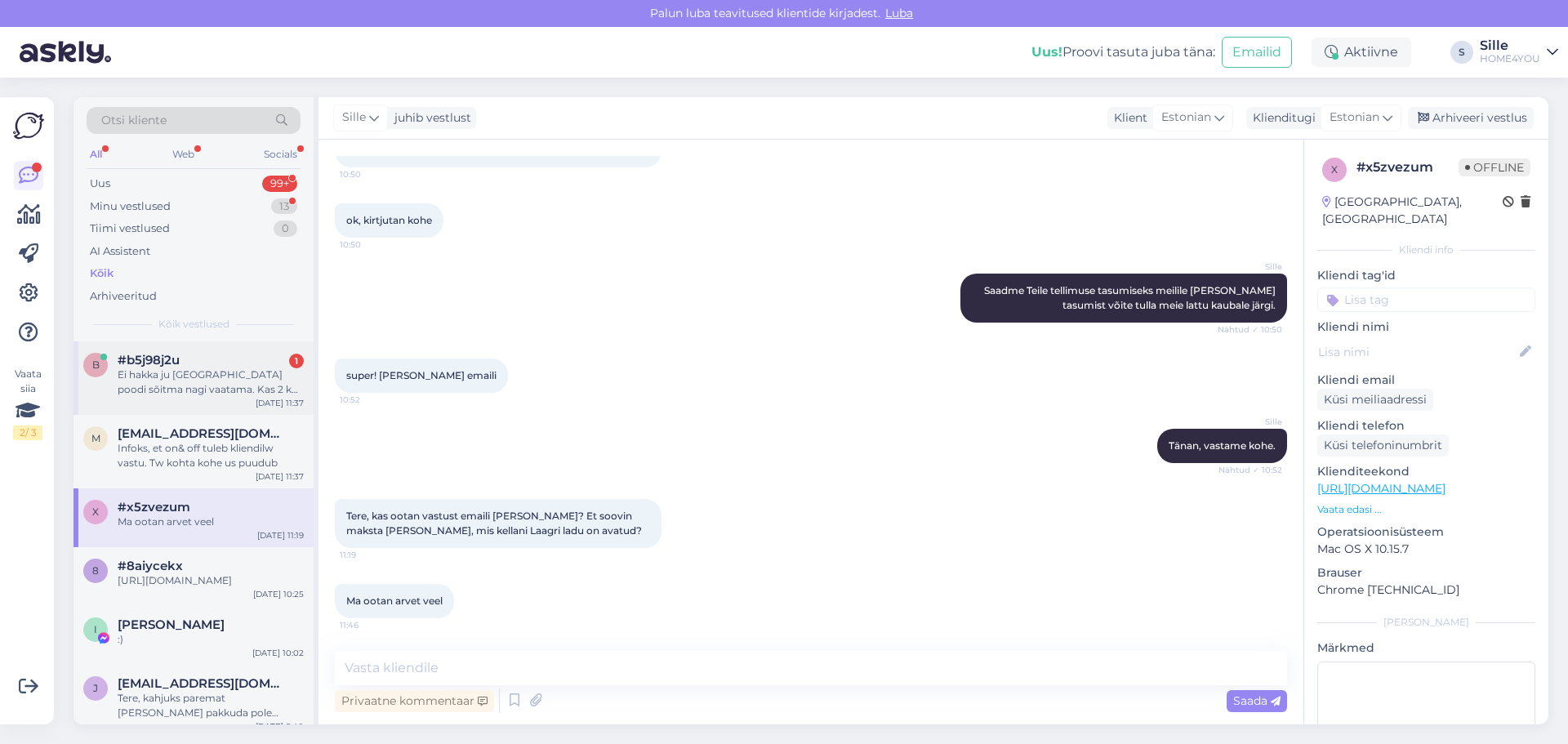
click at [206, 369] on div "#b5j98j2u 1 Ei hakka ju [GEOGRAPHIC_DATA] poodi sõitma nagi vaatama. Kas 2 kg o…" at bounding box center [211, 375] width 186 height 44
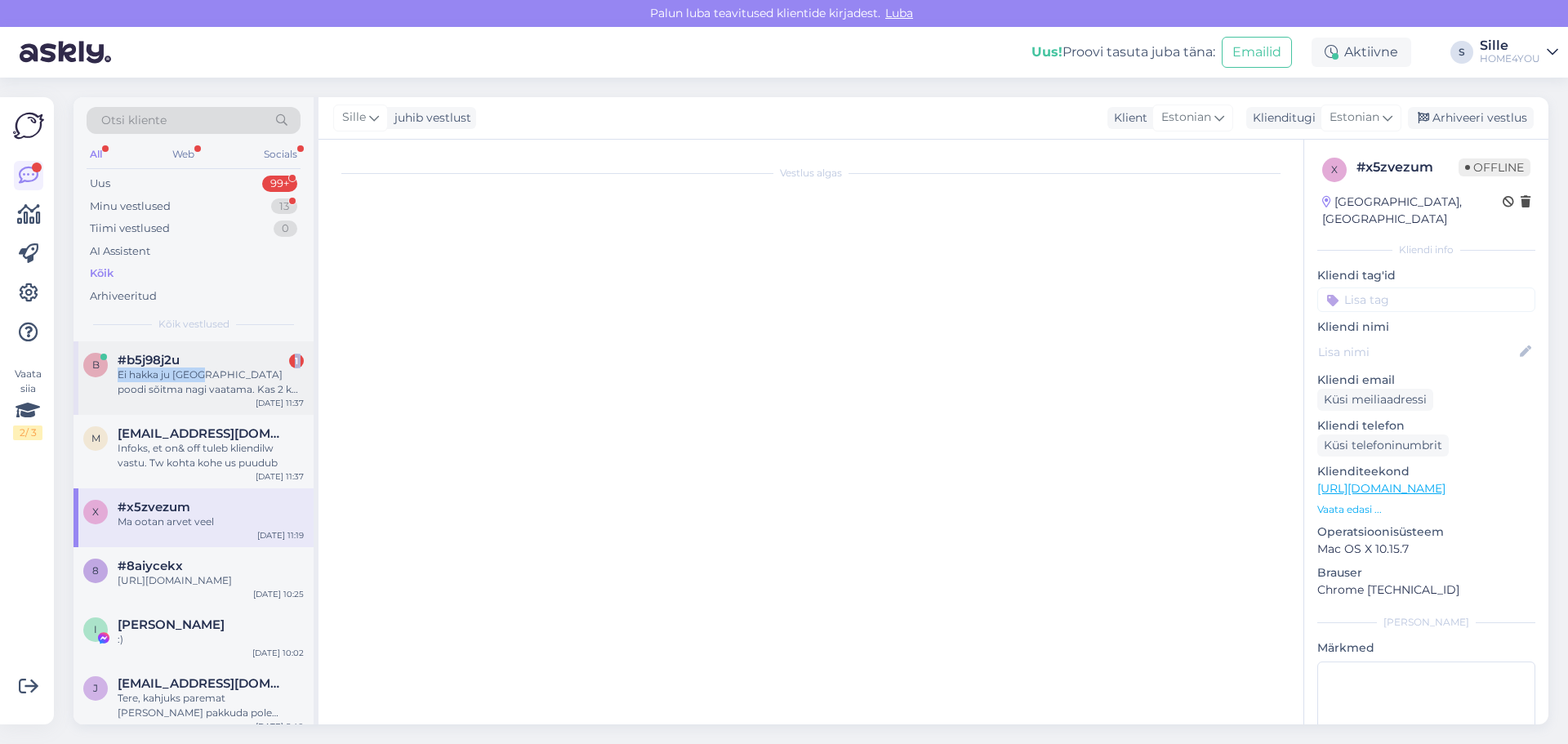
scroll to position [41, 0]
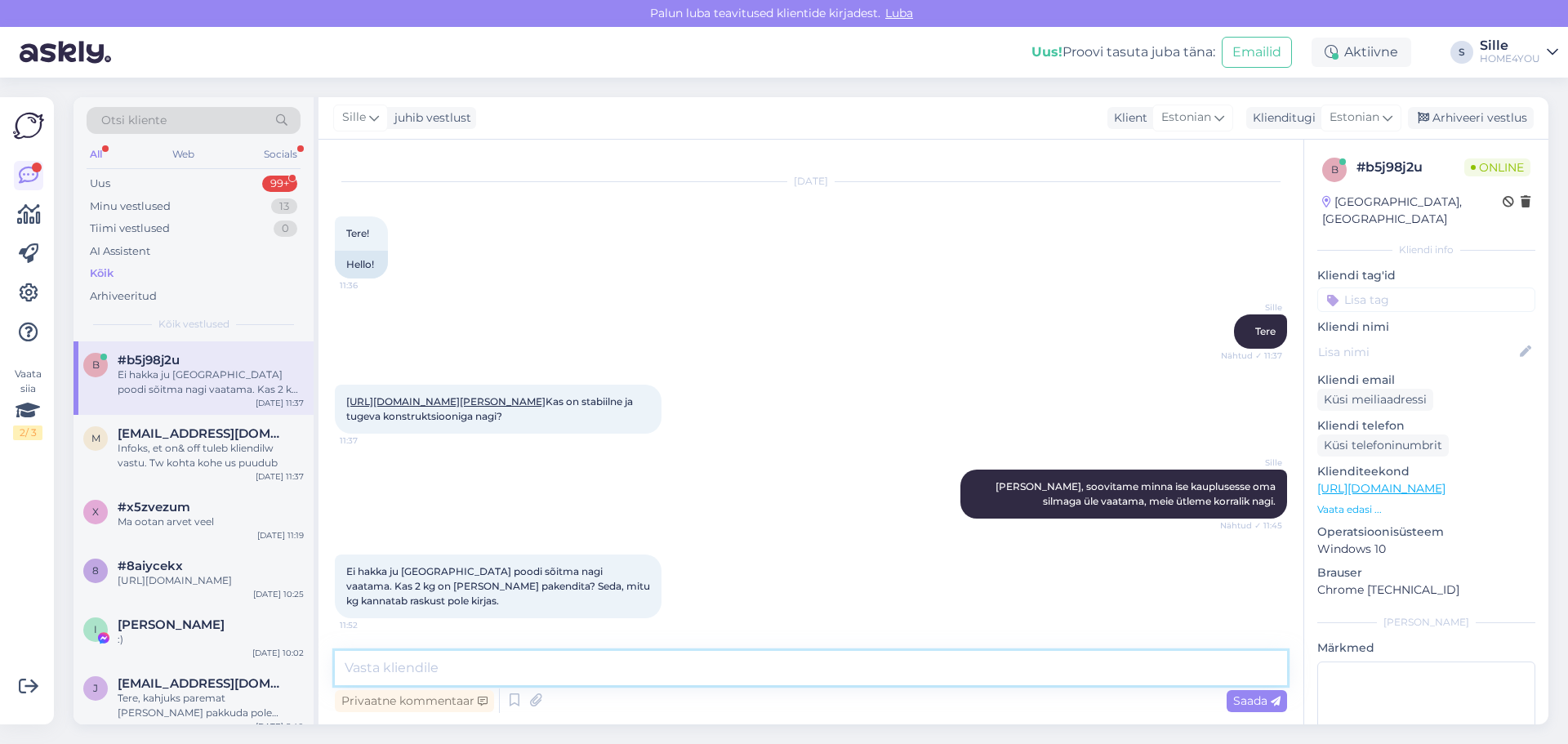
click at [538, 675] on textarea at bounding box center [811, 669] width 953 height 34
click at [468, 670] on textarea at bounding box center [811, 669] width 953 height 34
click at [753, 672] on textarea at bounding box center [811, 669] width 953 height 34
type textarea "n"
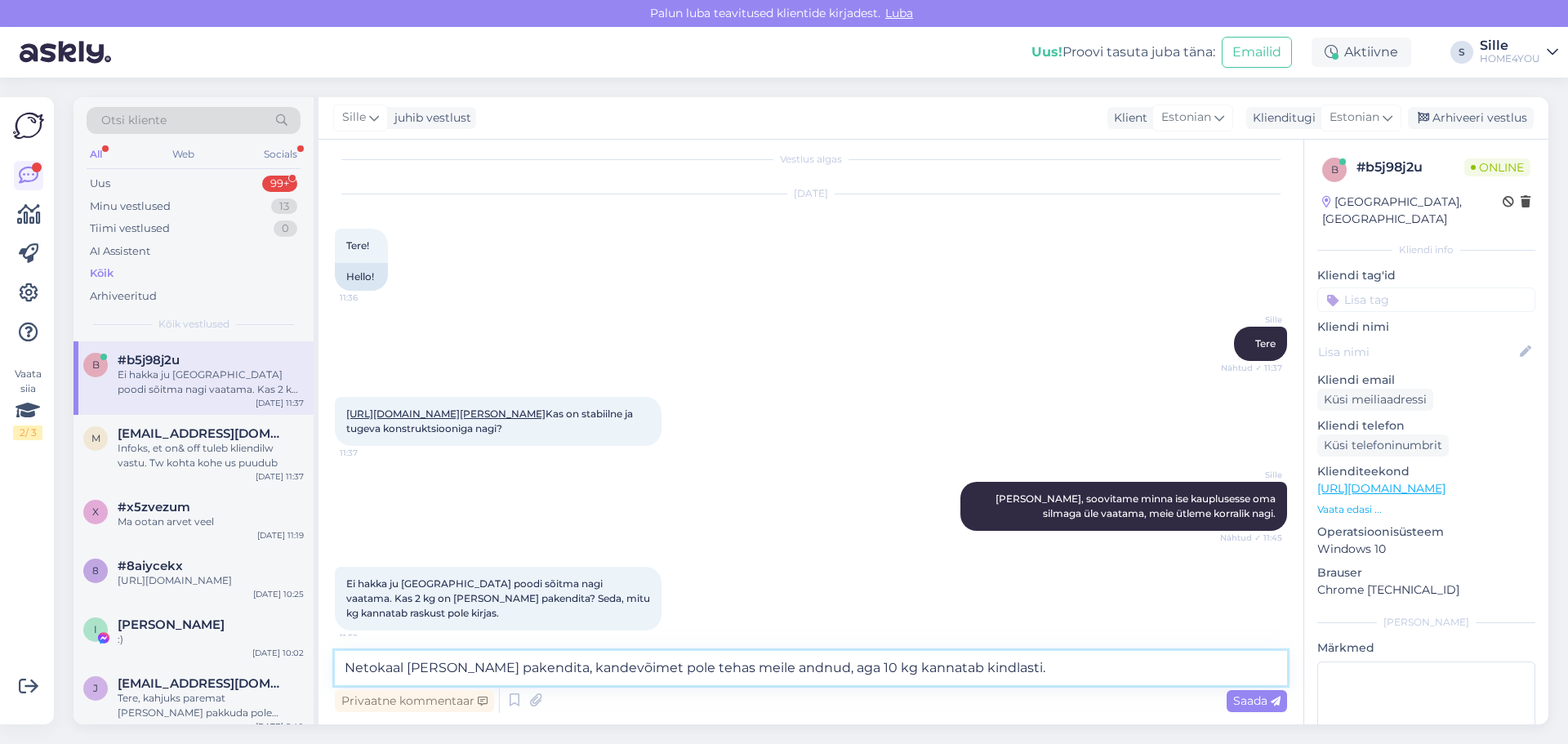
scroll to position [0, 0]
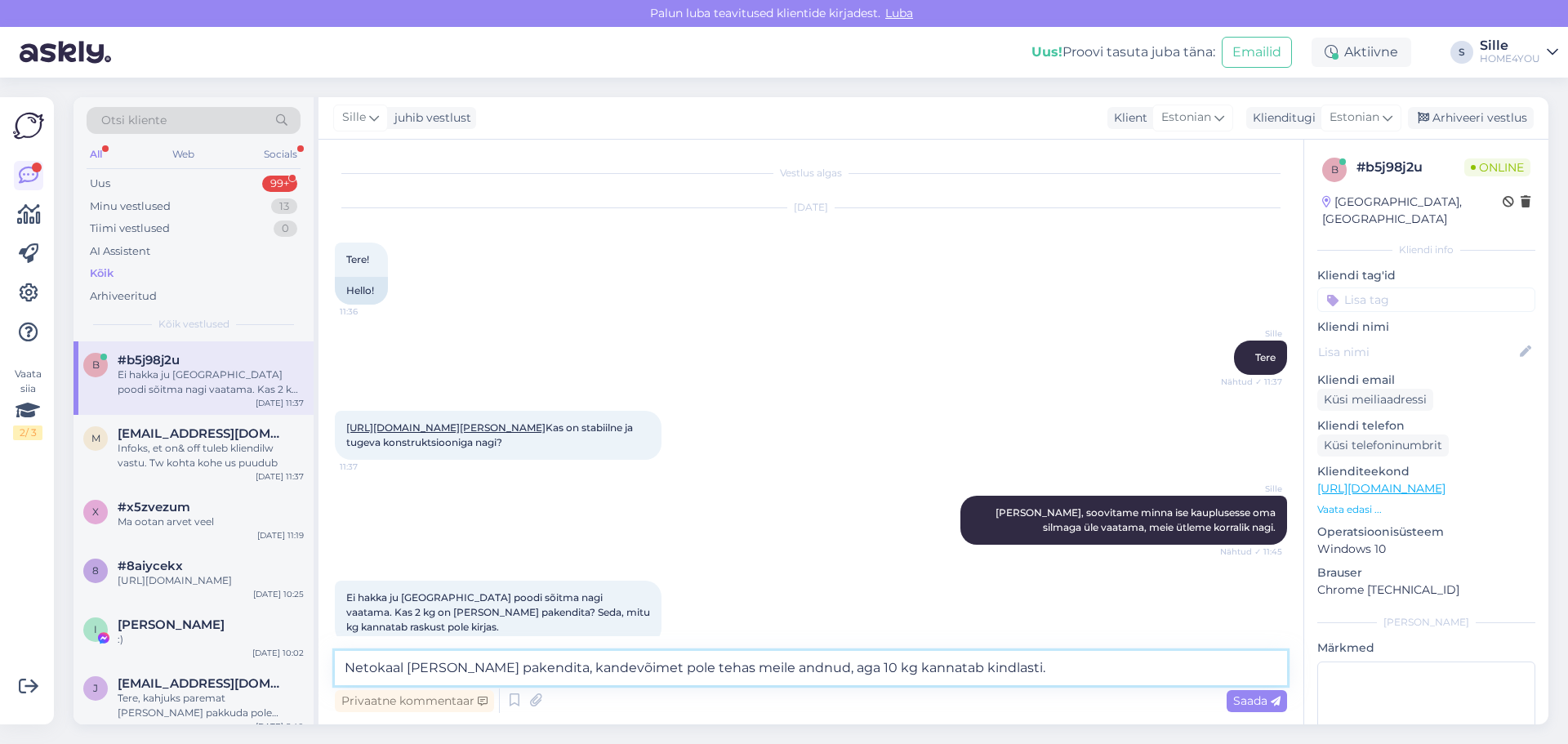
type textarea "Netokaal [PERSON_NAME] pakendita, kandevõimet pole tehas meile andnud, aga 10 k…"
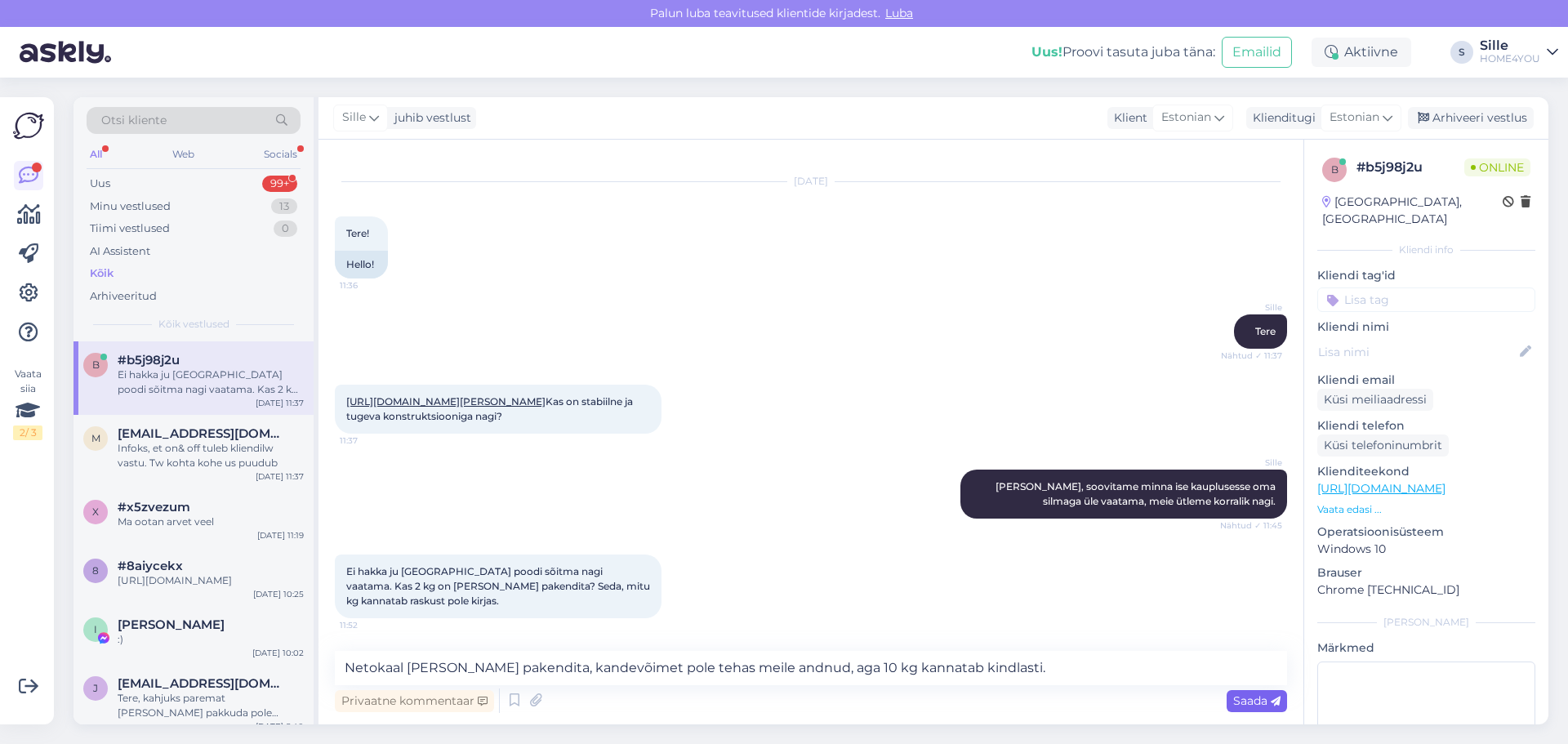
click at [1239, 698] on span "Saada" at bounding box center [1257, 701] width 48 height 15
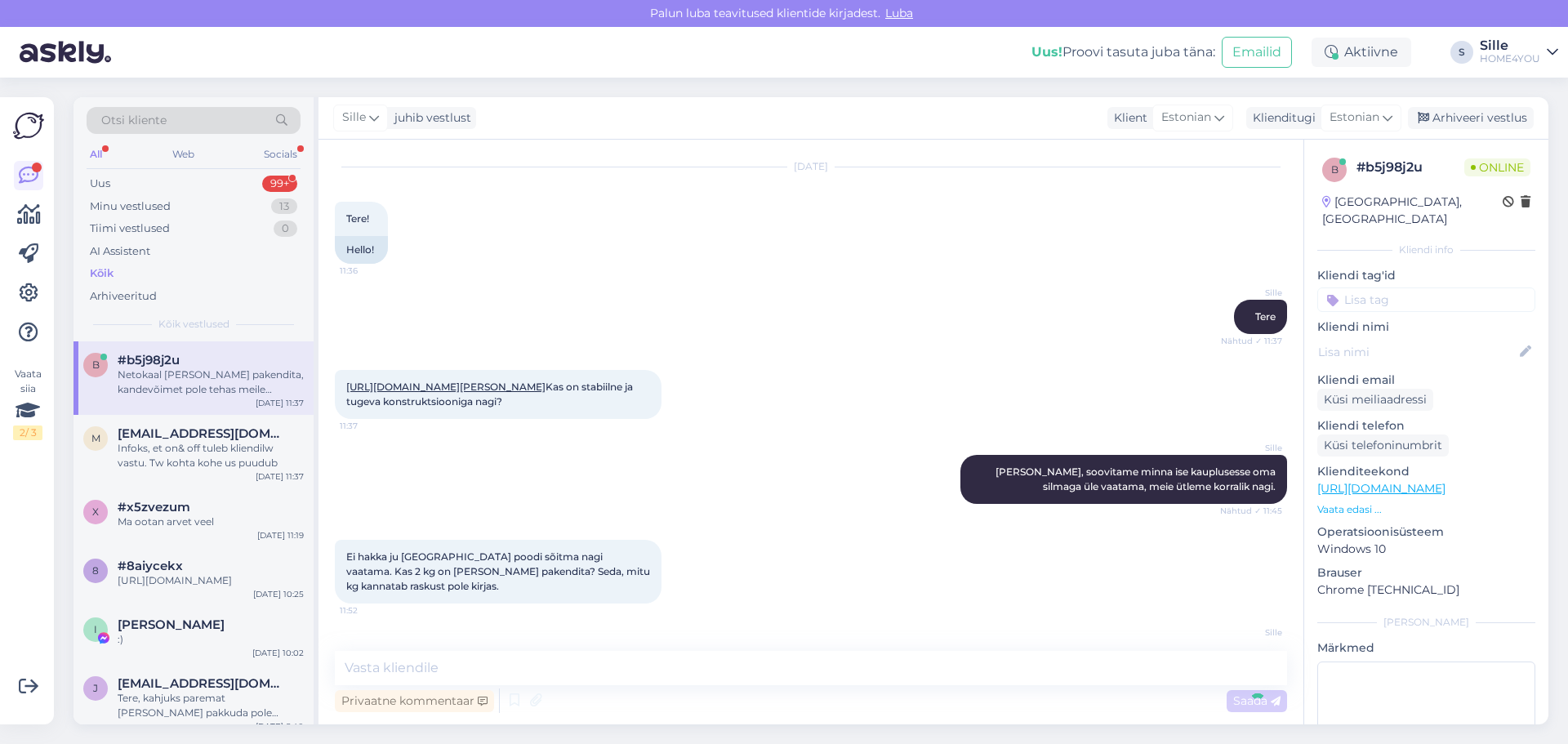
scroll to position [126, 0]
